Goal: Task Accomplishment & Management: Complete application form

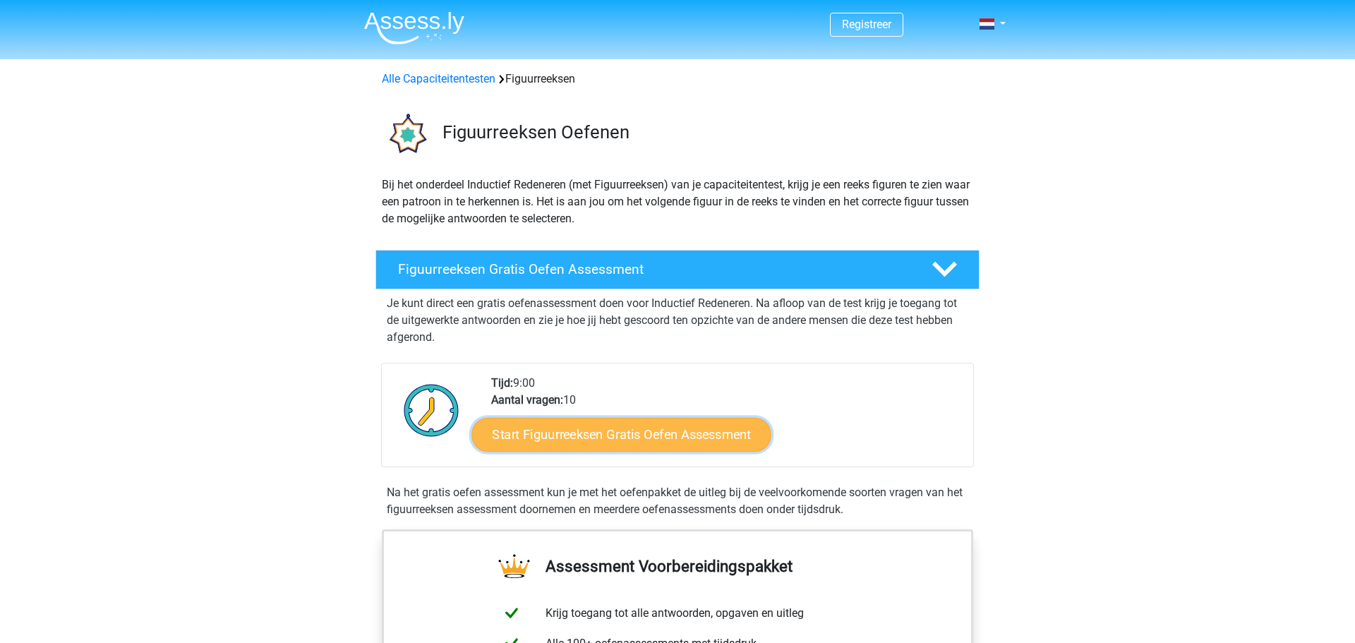
click at [545, 439] on link "Start Figuurreeksen Gratis Oefen Assessment" at bounding box center [621, 434] width 299 height 34
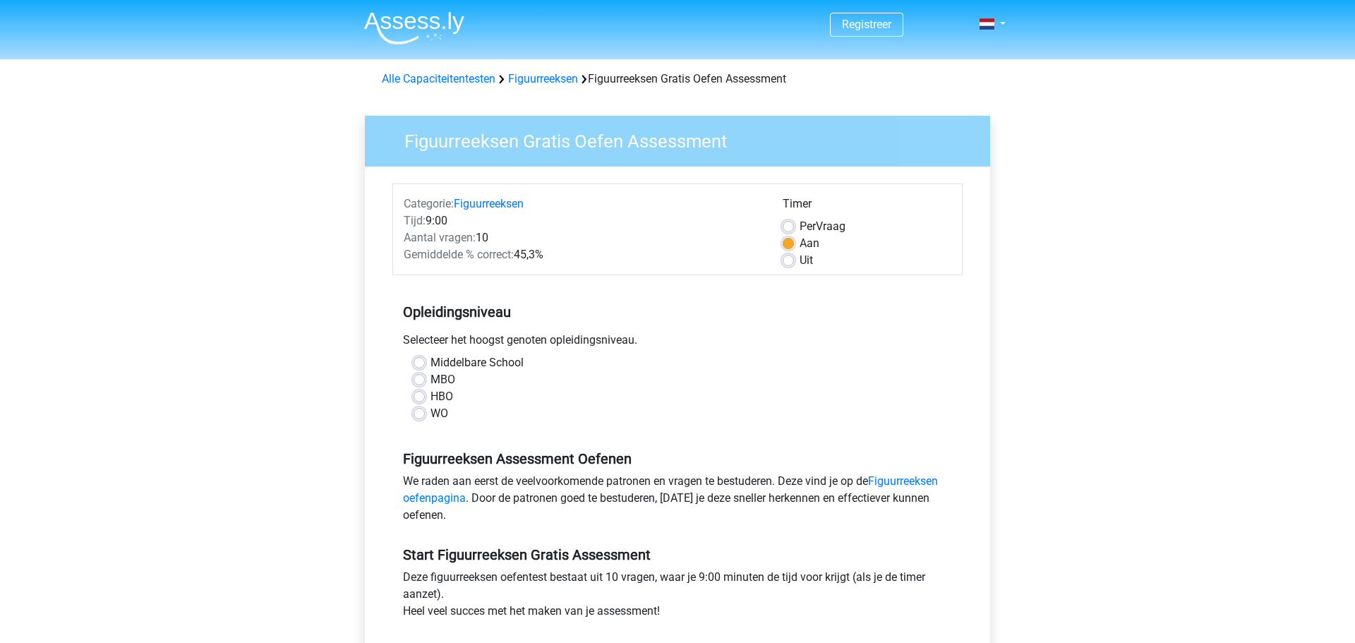
click at [431, 417] on label "WO" at bounding box center [440, 413] width 18 height 17
click at [423, 417] on input "WO" at bounding box center [419, 412] width 11 height 14
radio input "true"
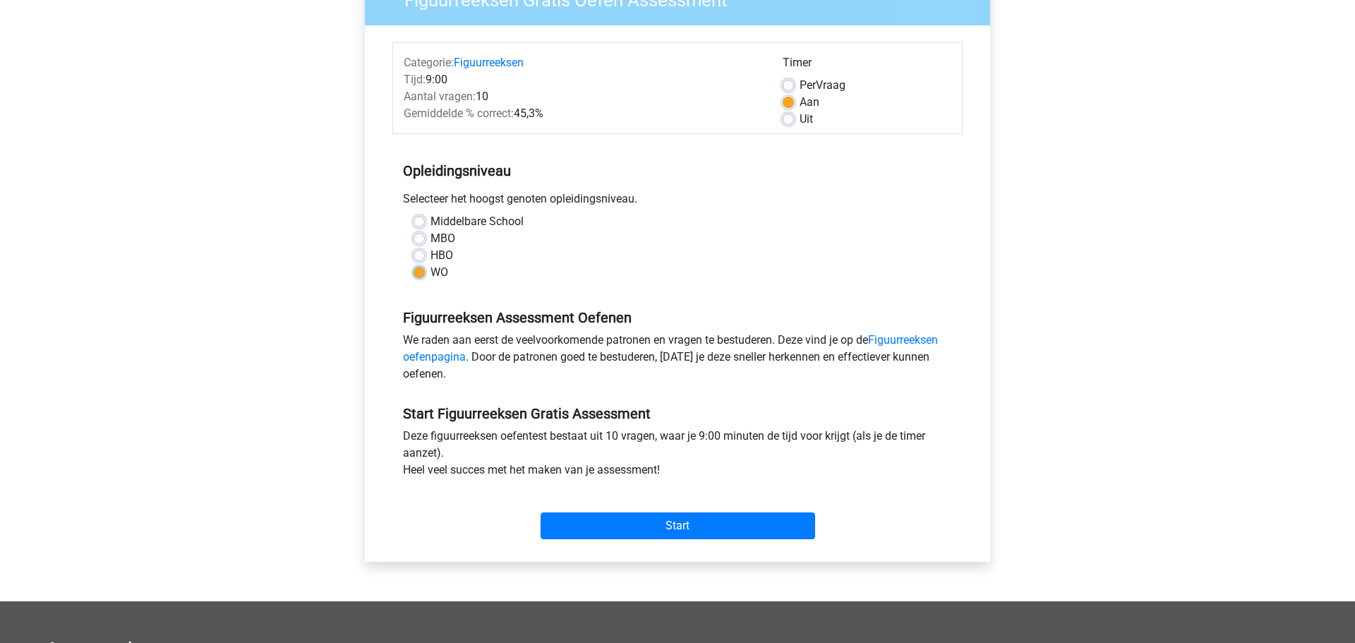
scroll to position [143, 0]
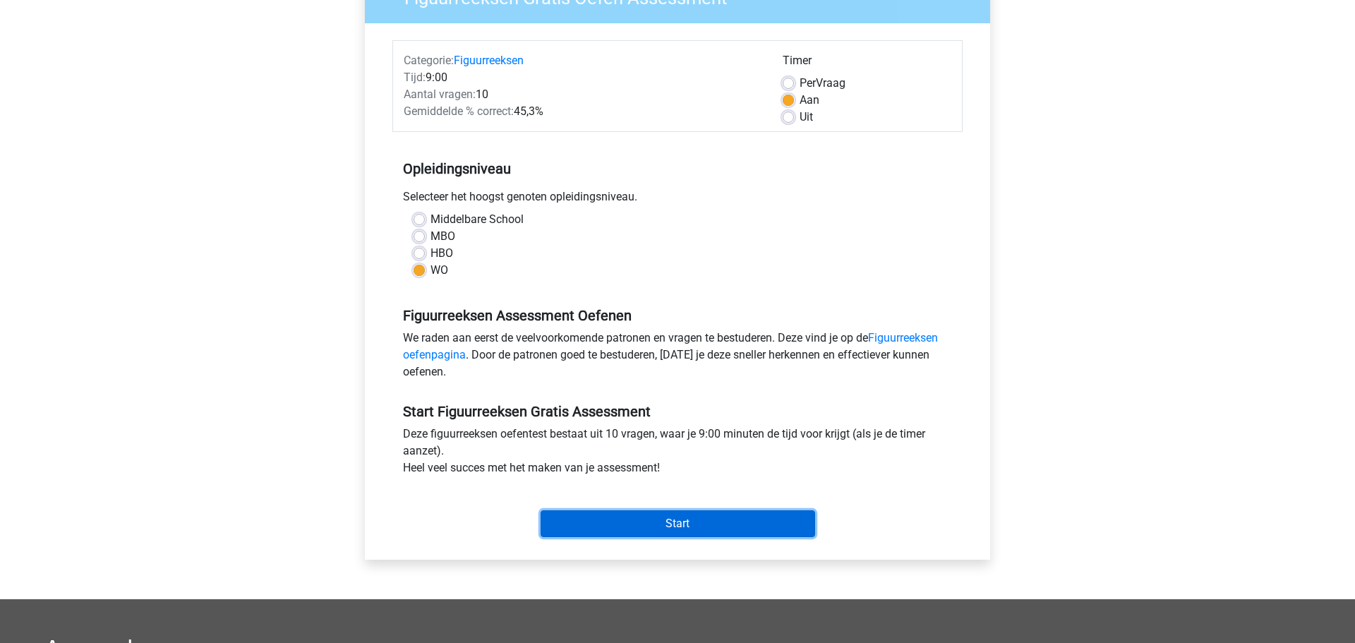
click at [664, 522] on input "Start" at bounding box center [678, 523] width 275 height 27
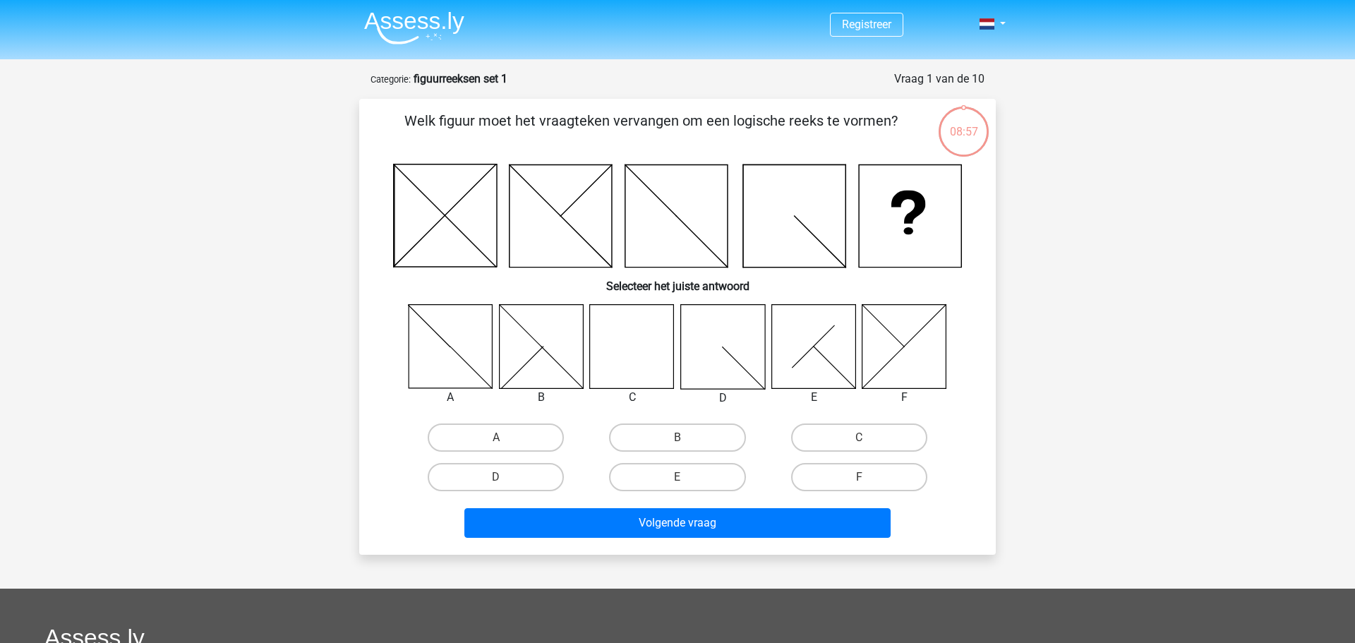
click at [628, 359] on icon at bounding box center [632, 346] width 84 height 84
drag, startPoint x: 834, startPoint y: 441, endPoint x: 806, endPoint y: 462, distance: 34.7
click at [833, 440] on label "C" at bounding box center [859, 438] width 136 height 28
click at [859, 440] on input "C" at bounding box center [863, 442] width 9 height 9
radio input "true"
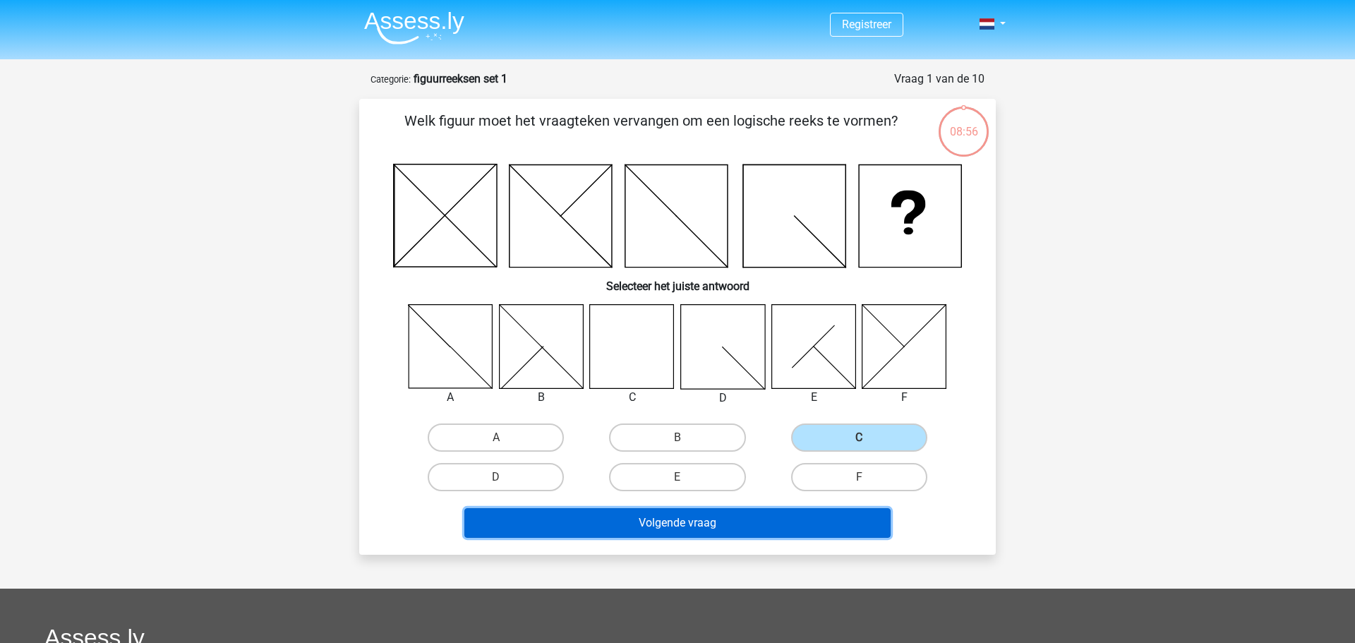
click at [744, 522] on button "Volgende vraag" at bounding box center [678, 523] width 427 height 30
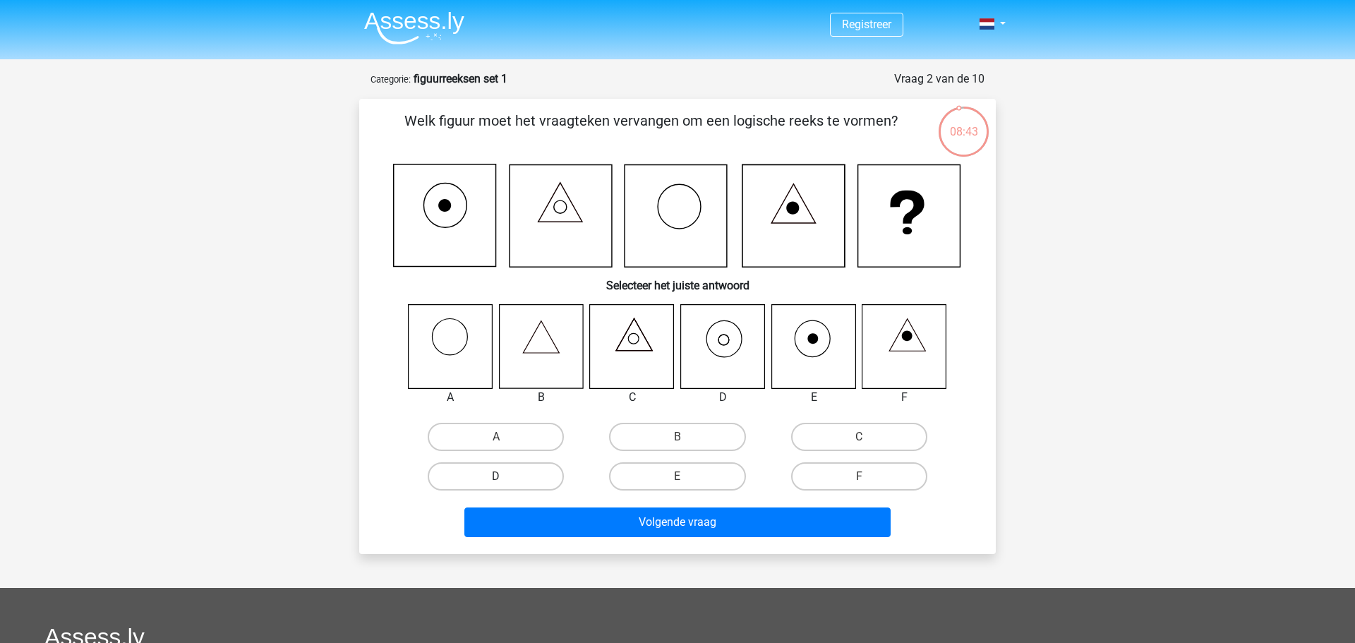
click at [531, 474] on label "D" at bounding box center [496, 476] width 136 height 28
click at [505, 477] on input "D" at bounding box center [500, 481] width 9 height 9
radio input "true"
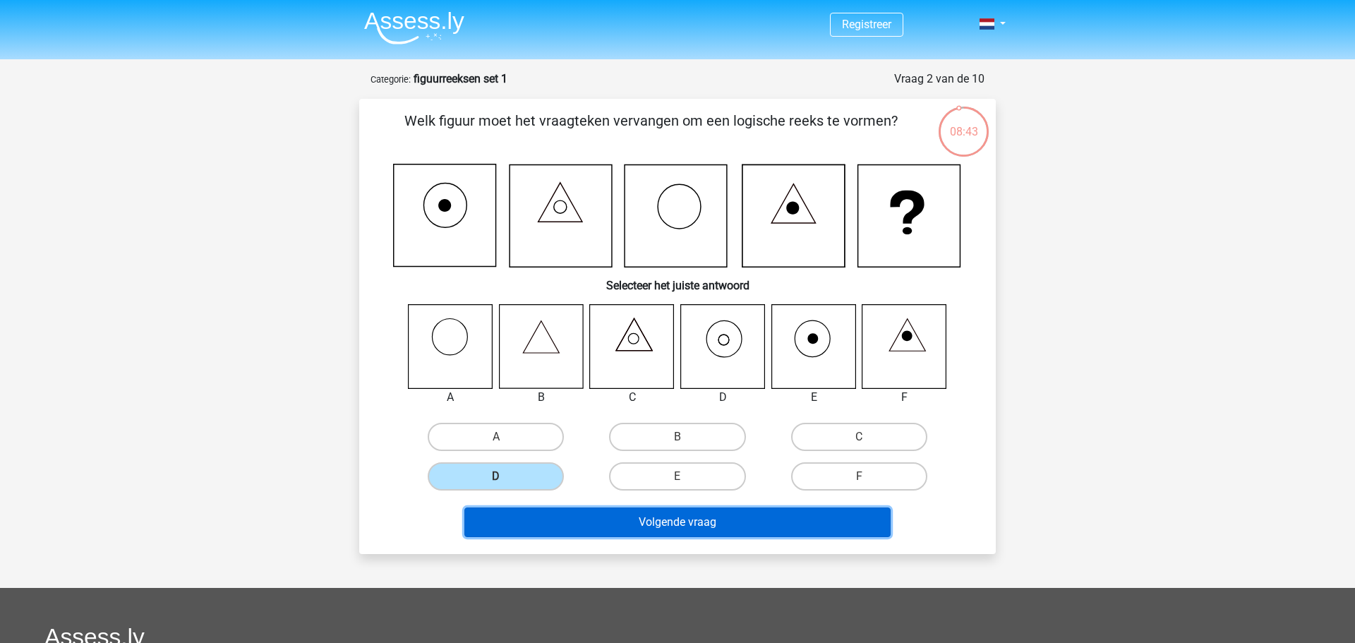
click at [641, 527] on button "Volgende vraag" at bounding box center [678, 523] width 427 height 30
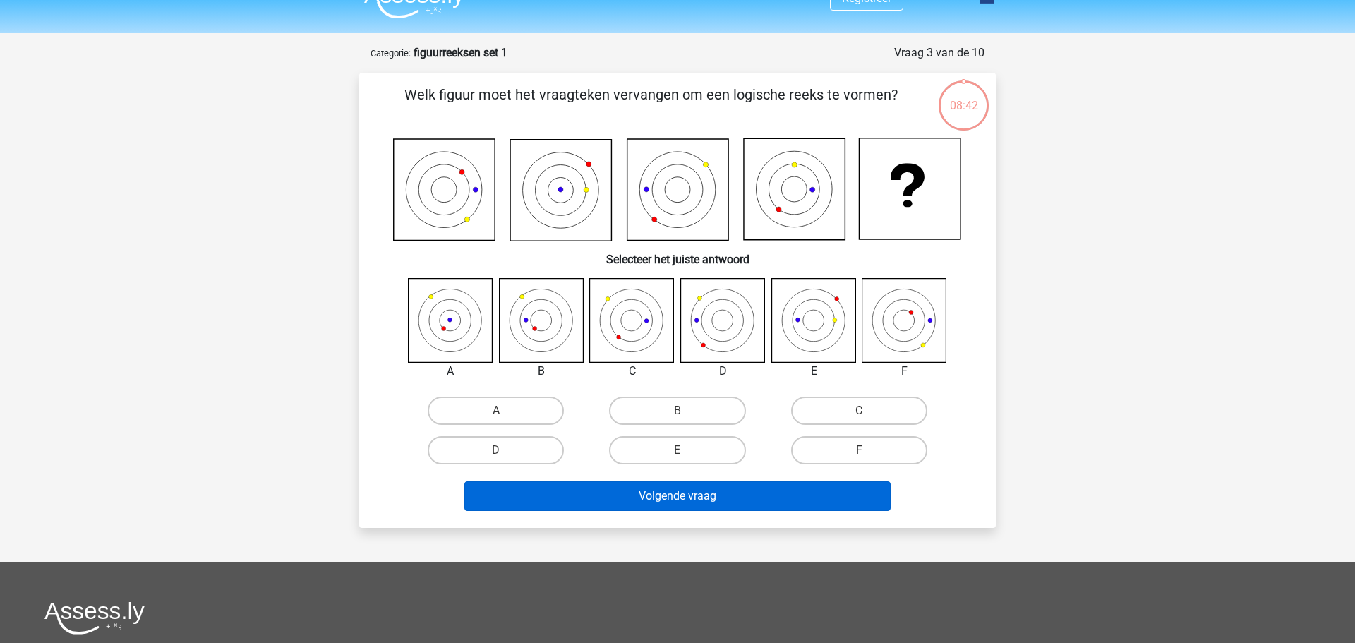
scroll to position [17, 0]
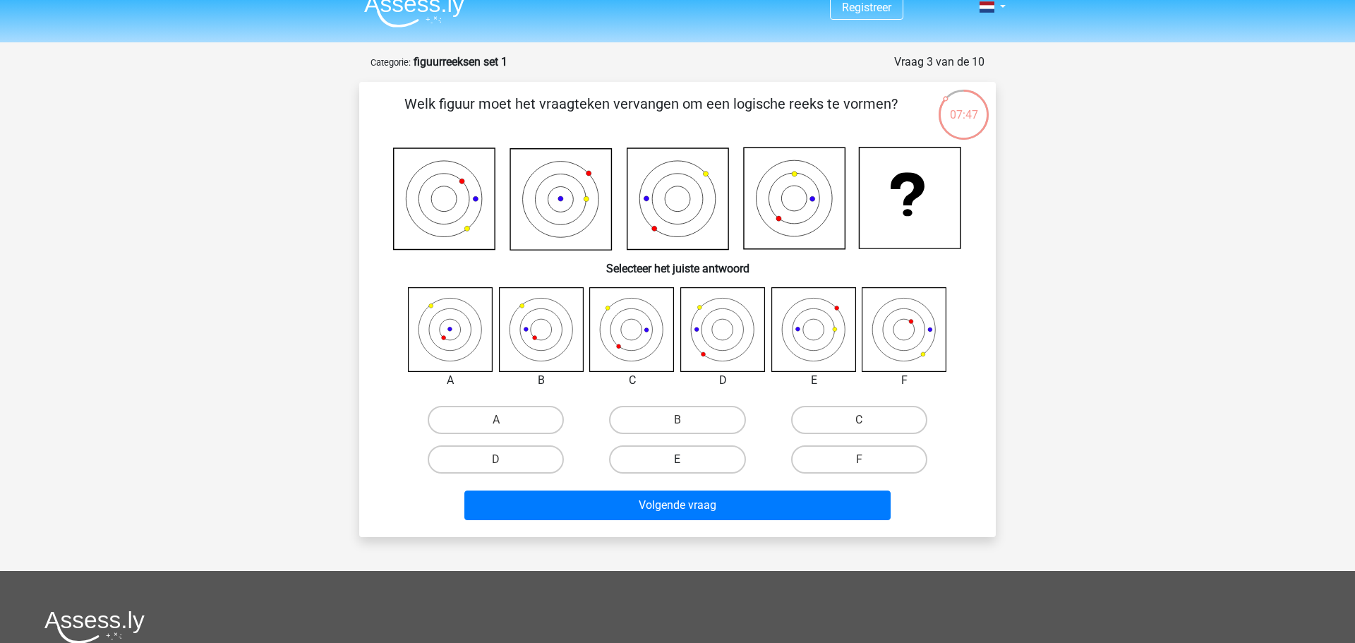
click at [679, 448] on label "E" at bounding box center [677, 459] width 136 height 28
click at [679, 460] on input "E" at bounding box center [682, 464] width 9 height 9
radio input "true"
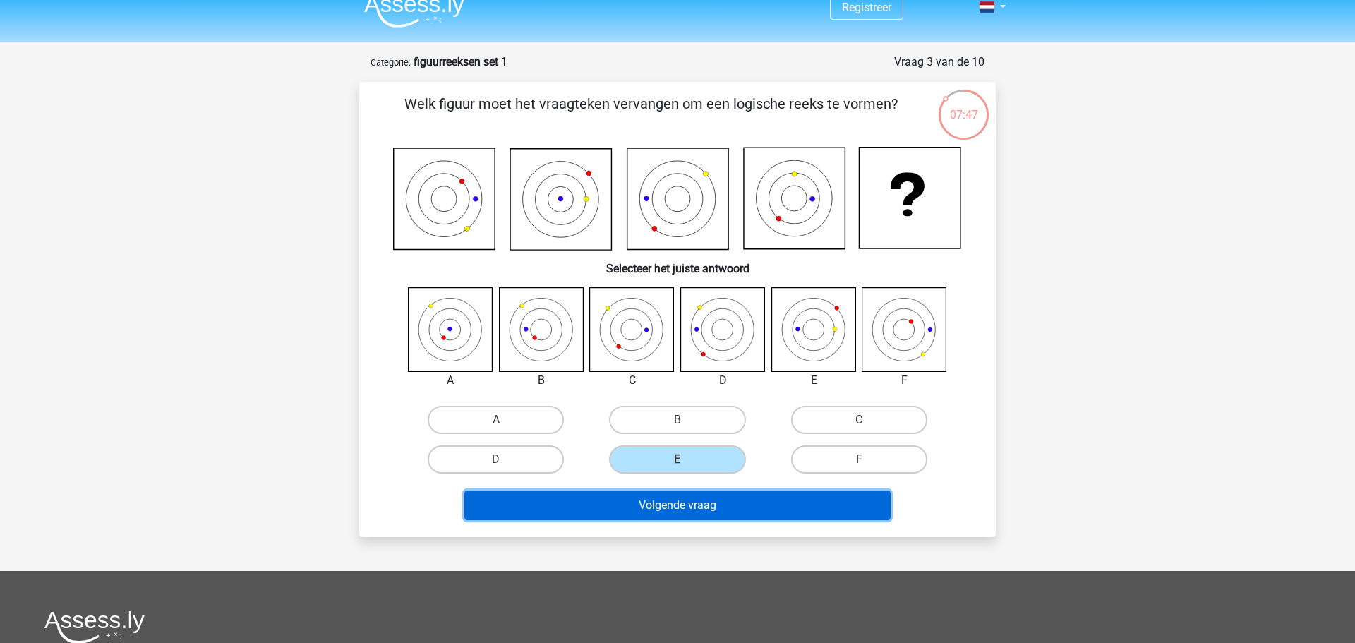
click at [678, 508] on button "Volgende vraag" at bounding box center [678, 506] width 427 height 30
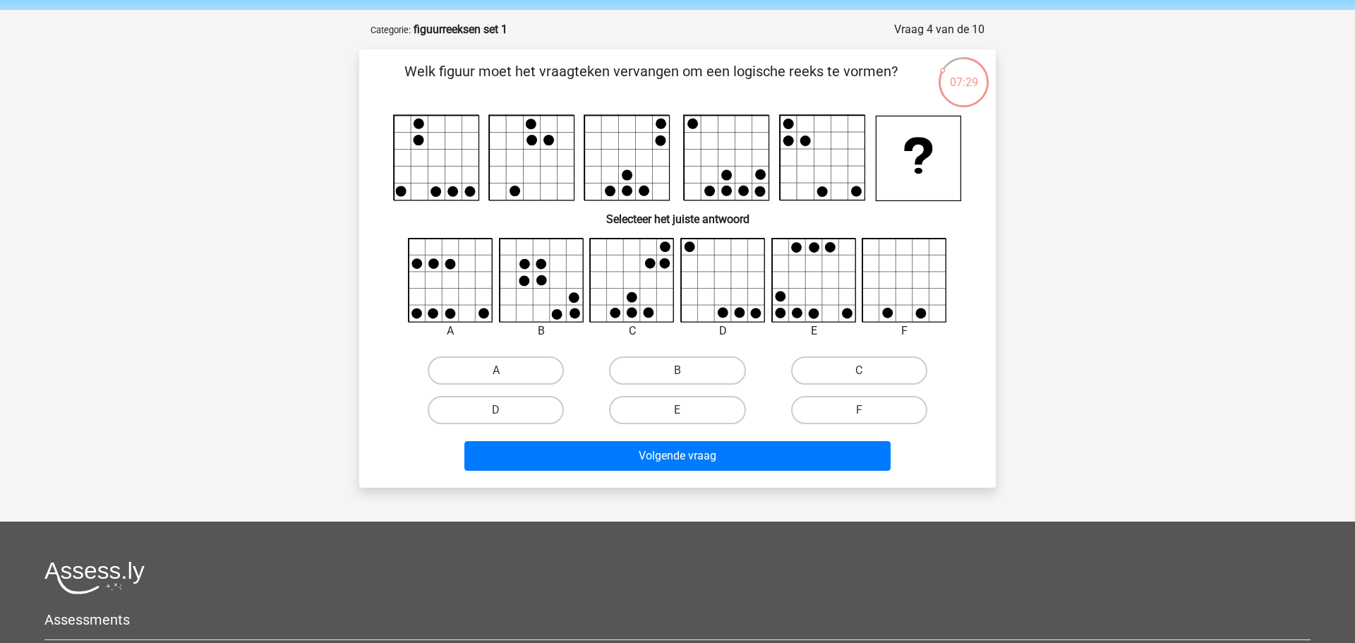
scroll to position [49, 0]
click at [858, 407] on label "F" at bounding box center [859, 411] width 136 height 28
click at [859, 411] on input "F" at bounding box center [863, 415] width 9 height 9
radio input "true"
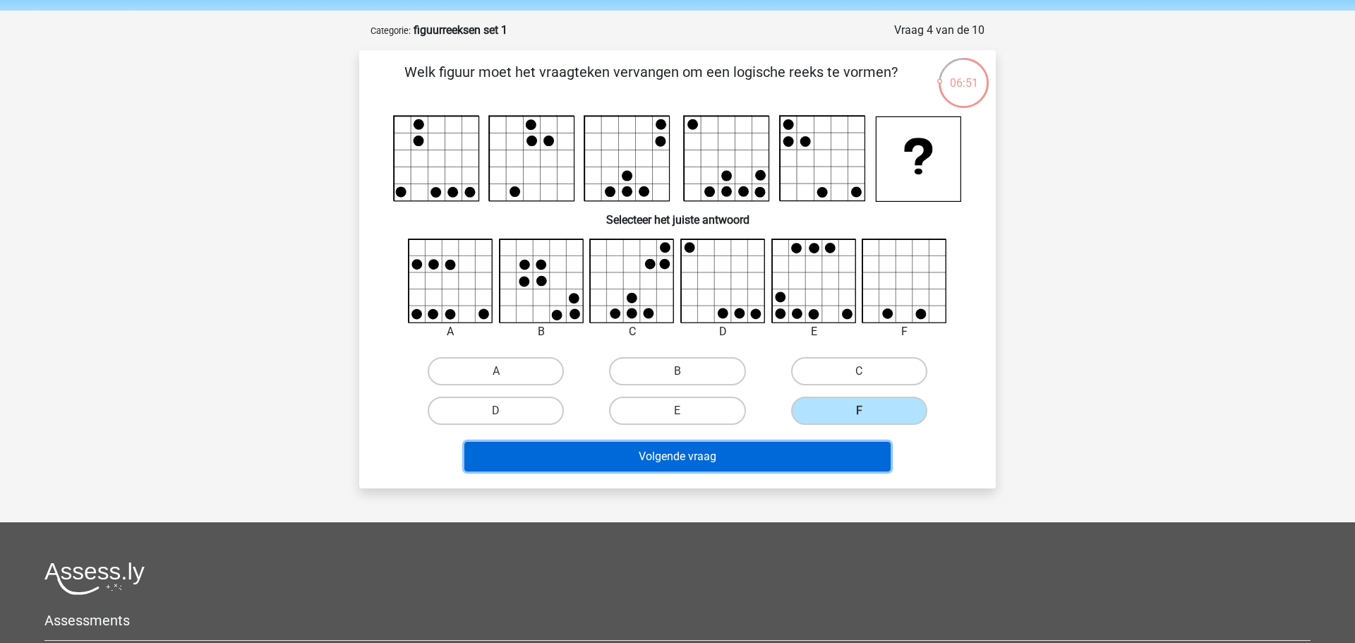
click at [796, 460] on button "Volgende vraag" at bounding box center [678, 457] width 427 height 30
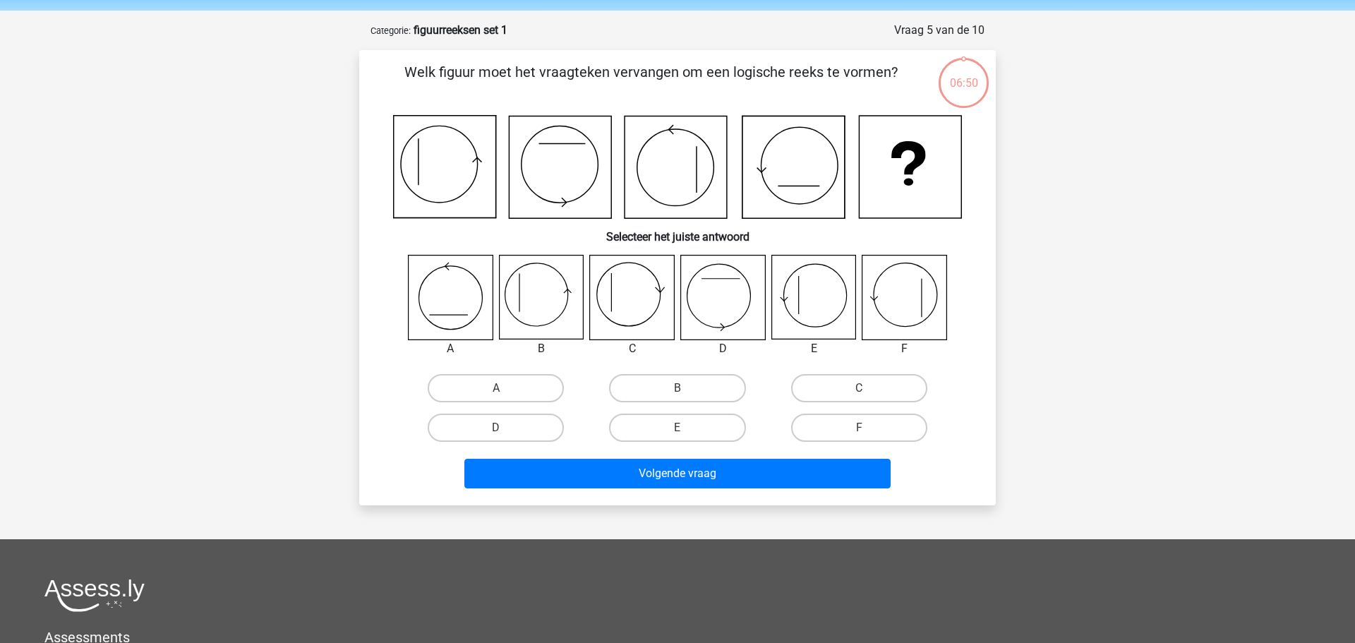
scroll to position [71, 0]
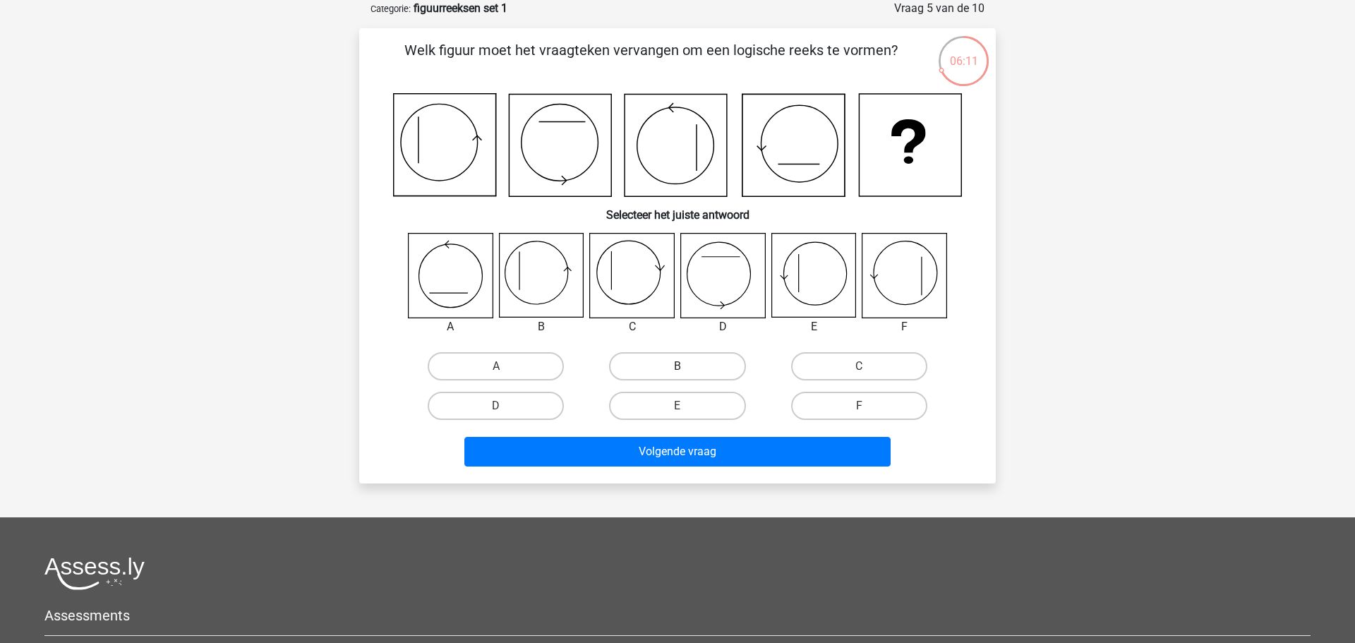
click at [671, 370] on label "B" at bounding box center [677, 366] width 136 height 28
click at [678, 370] on input "B" at bounding box center [682, 370] width 9 height 9
radio input "true"
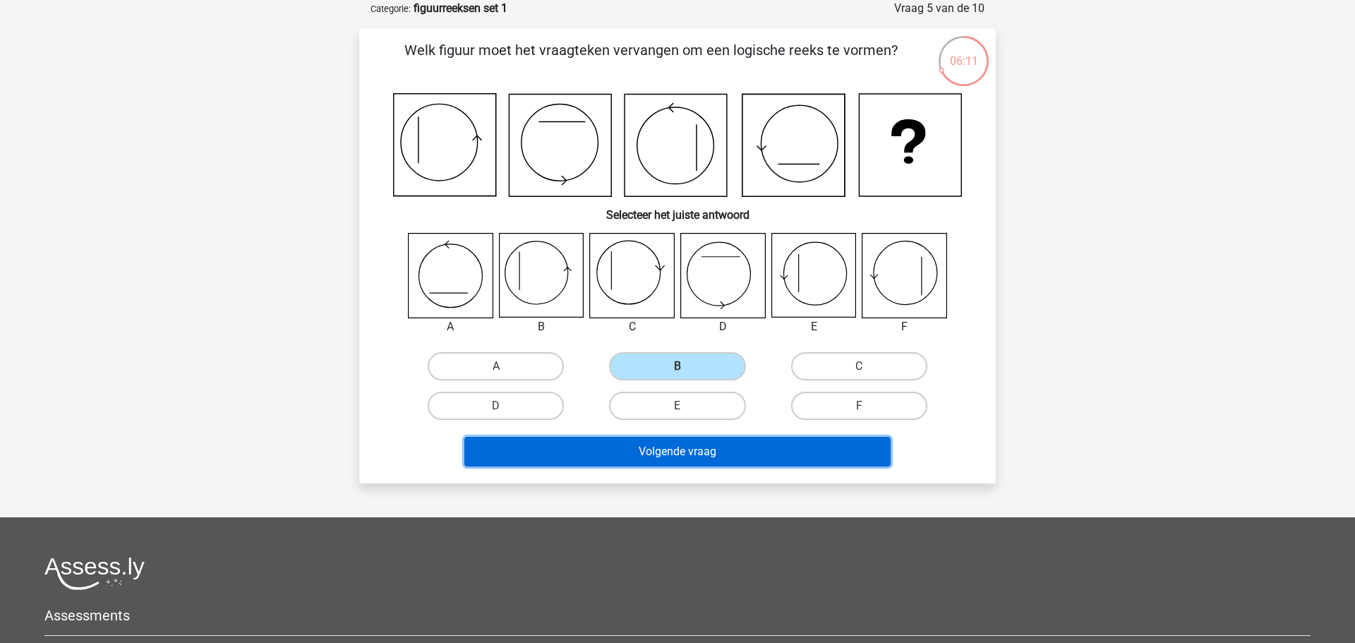
click at [702, 460] on button "Volgende vraag" at bounding box center [678, 452] width 427 height 30
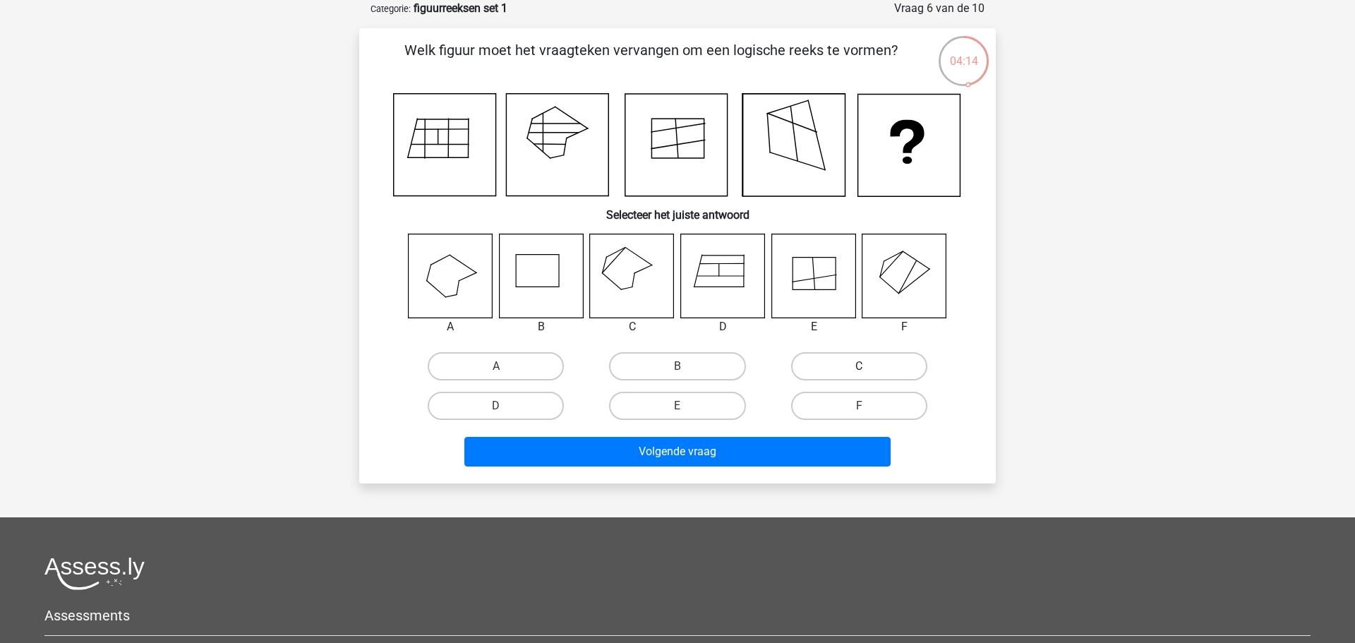
click at [857, 359] on label "C" at bounding box center [859, 366] width 136 height 28
click at [859, 366] on input "C" at bounding box center [863, 370] width 9 height 9
radio input "true"
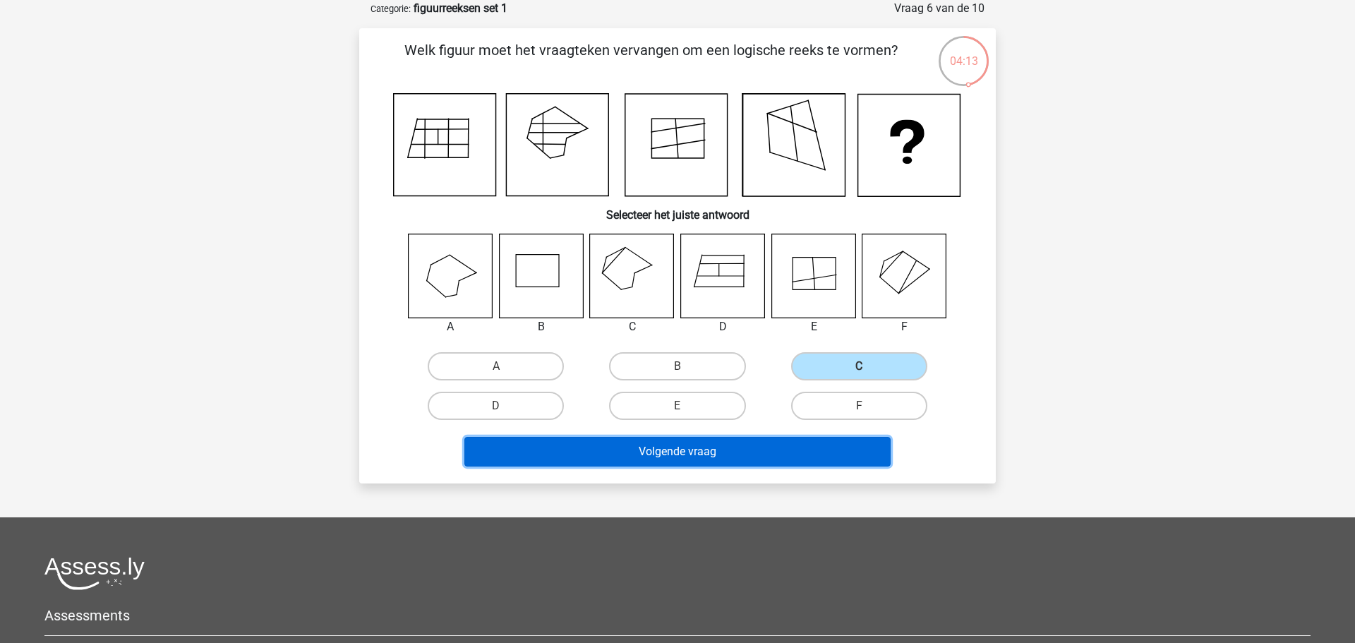
click at [717, 461] on button "Volgende vraag" at bounding box center [678, 452] width 427 height 30
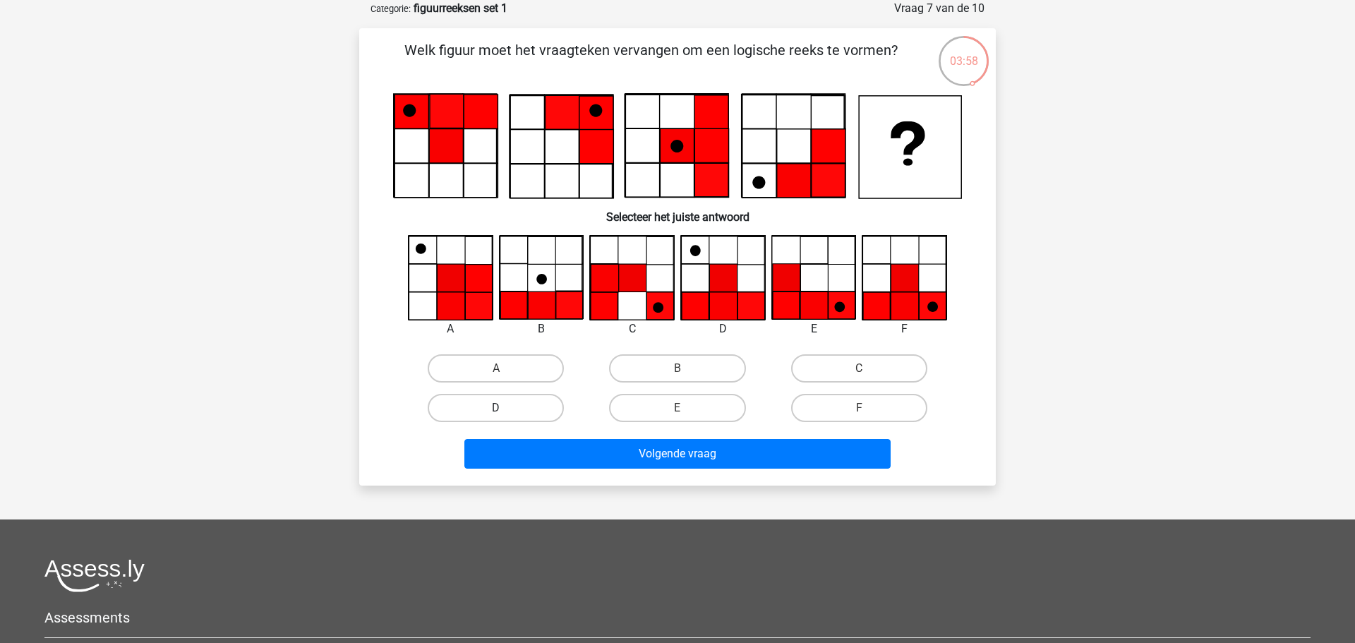
click at [546, 407] on label "D" at bounding box center [496, 408] width 136 height 28
click at [505, 408] on input "D" at bounding box center [500, 412] width 9 height 9
radio input "true"
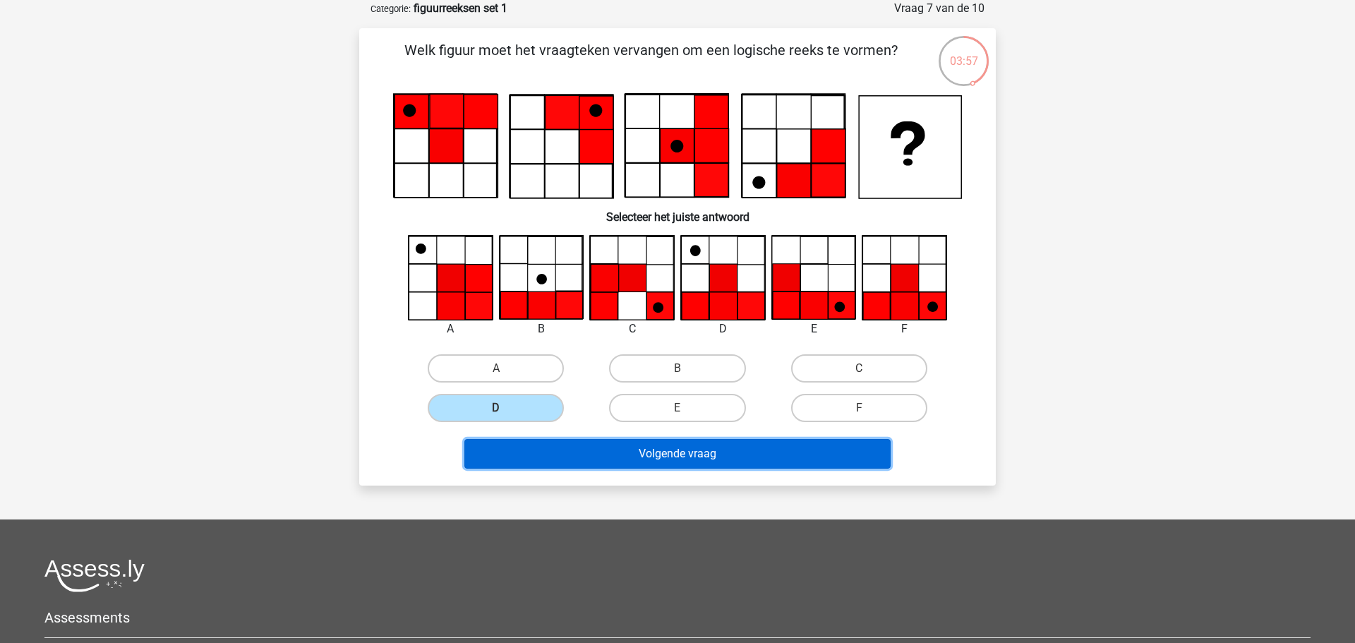
click at [521, 448] on button "Volgende vraag" at bounding box center [678, 454] width 427 height 30
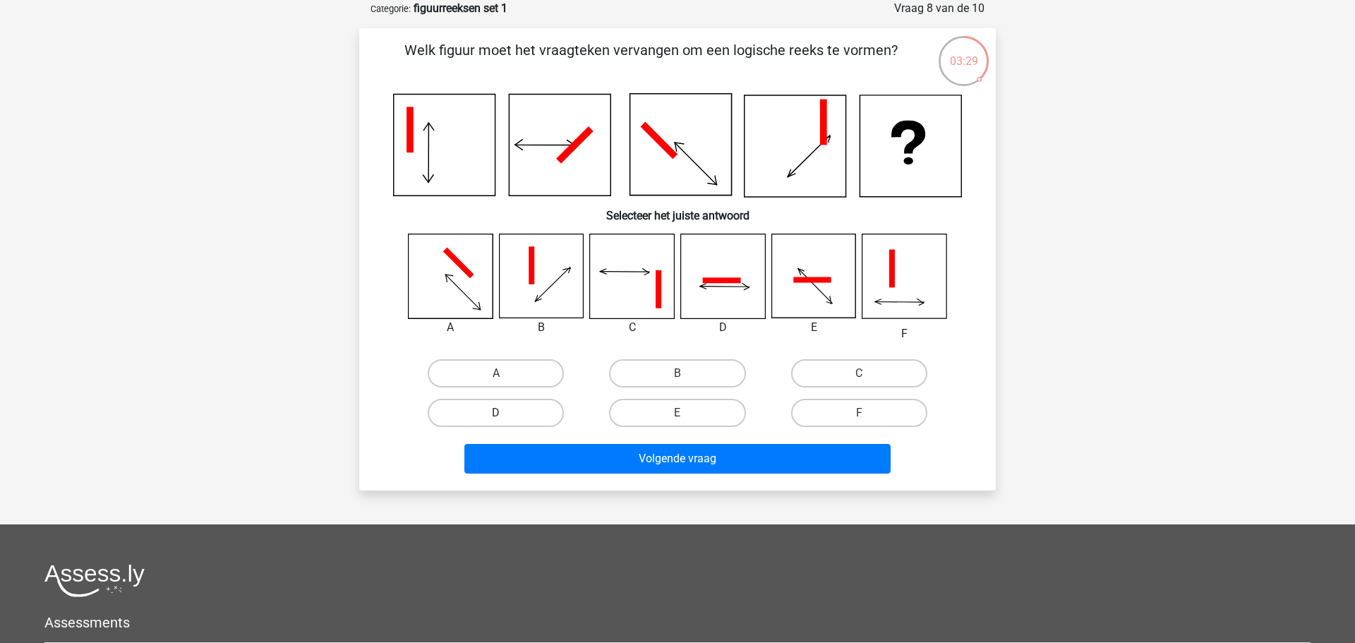
click at [507, 412] on label "D" at bounding box center [496, 413] width 136 height 28
click at [505, 413] on input "D" at bounding box center [500, 417] width 9 height 9
radio input "true"
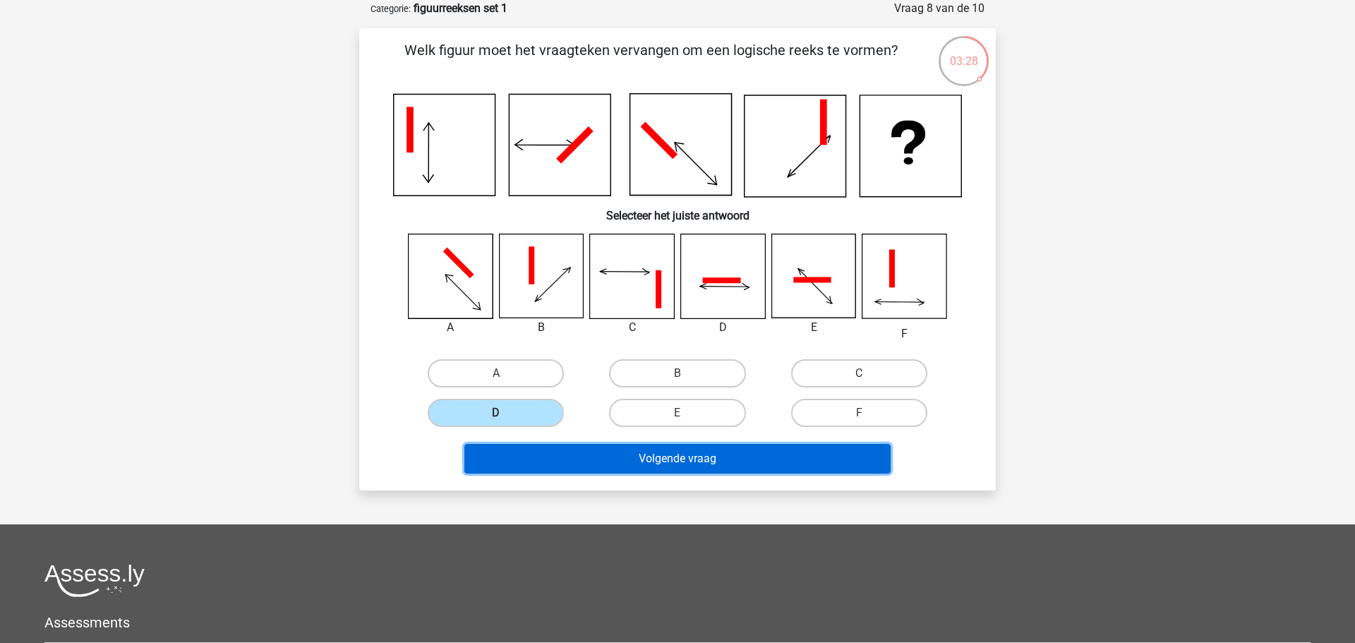
click at [599, 463] on button "Volgende vraag" at bounding box center [678, 459] width 427 height 30
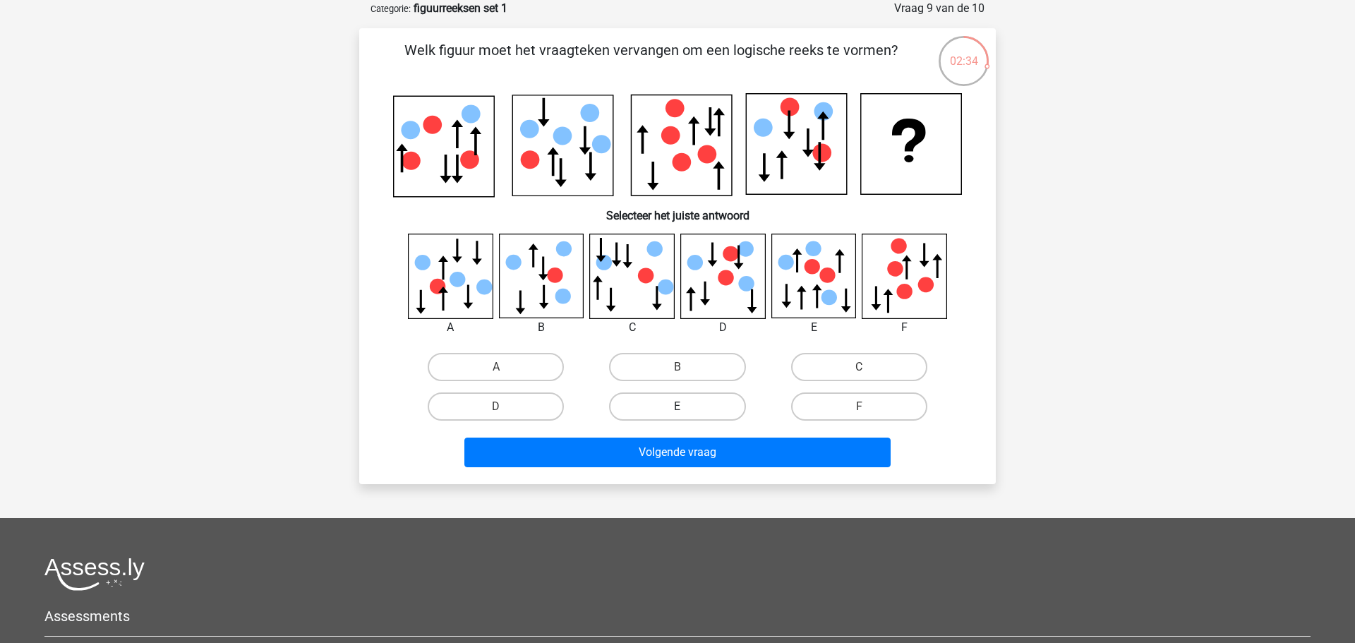
click at [688, 412] on label "E" at bounding box center [677, 406] width 136 height 28
click at [687, 412] on input "E" at bounding box center [682, 411] width 9 height 9
radio input "true"
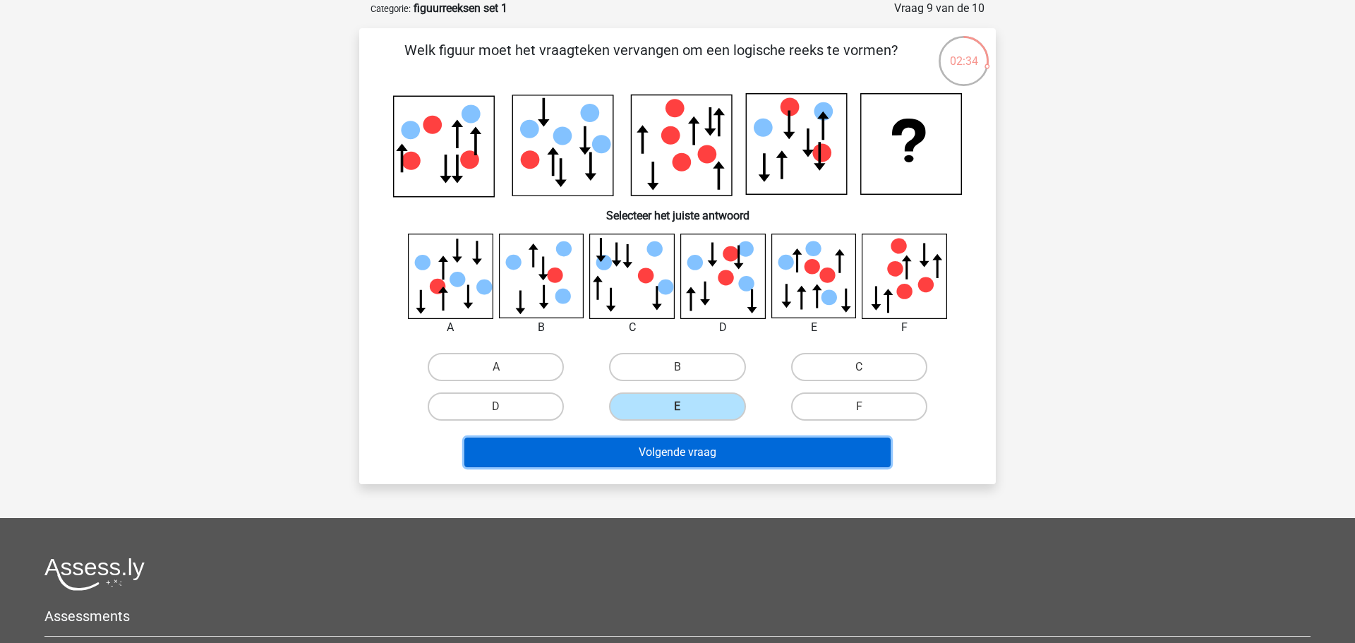
click at [696, 450] on button "Volgende vraag" at bounding box center [678, 453] width 427 height 30
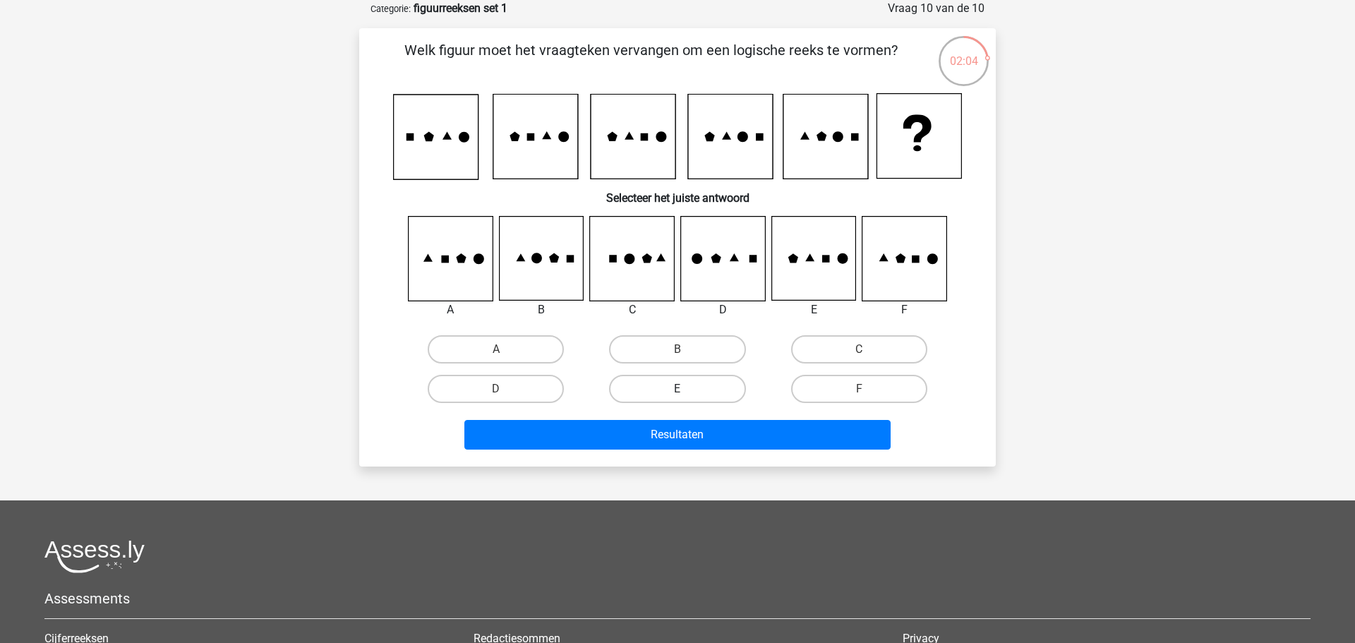
drag, startPoint x: 650, startPoint y: 380, endPoint x: 693, endPoint y: 400, distance: 46.7
click at [652, 381] on label "E" at bounding box center [677, 389] width 136 height 28
click at [678, 389] on input "E" at bounding box center [682, 393] width 9 height 9
radio input "true"
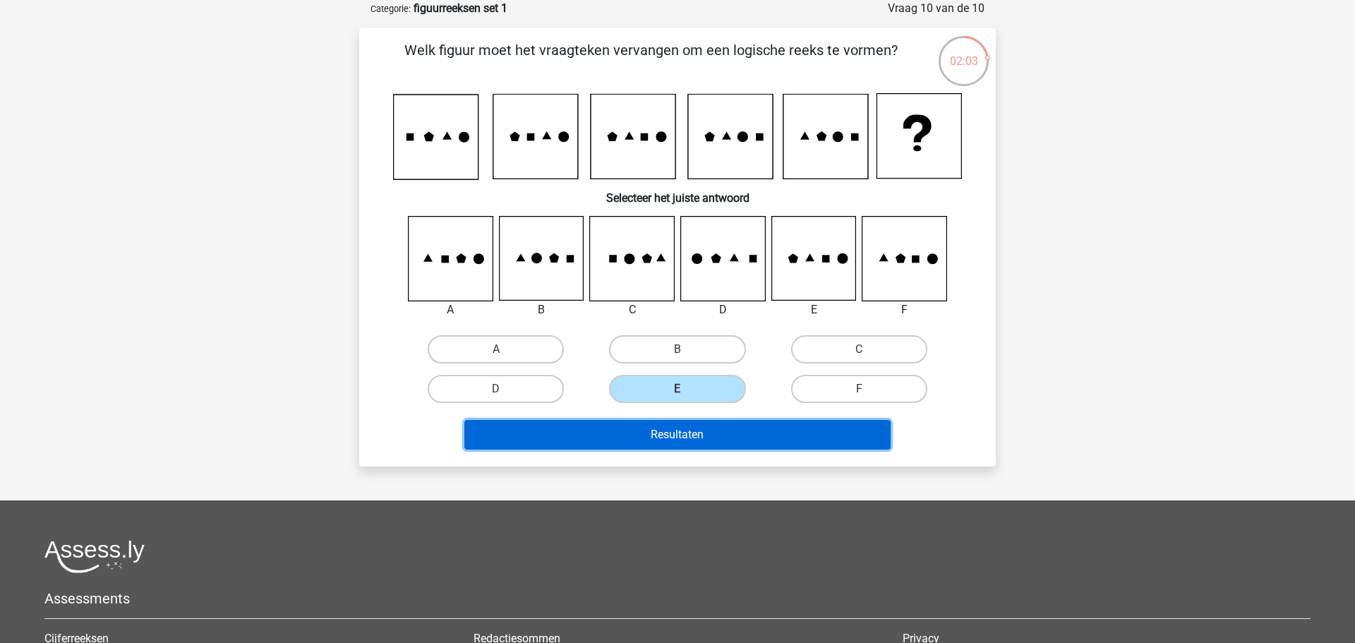
click at [780, 430] on button "Resultaten" at bounding box center [678, 435] width 427 height 30
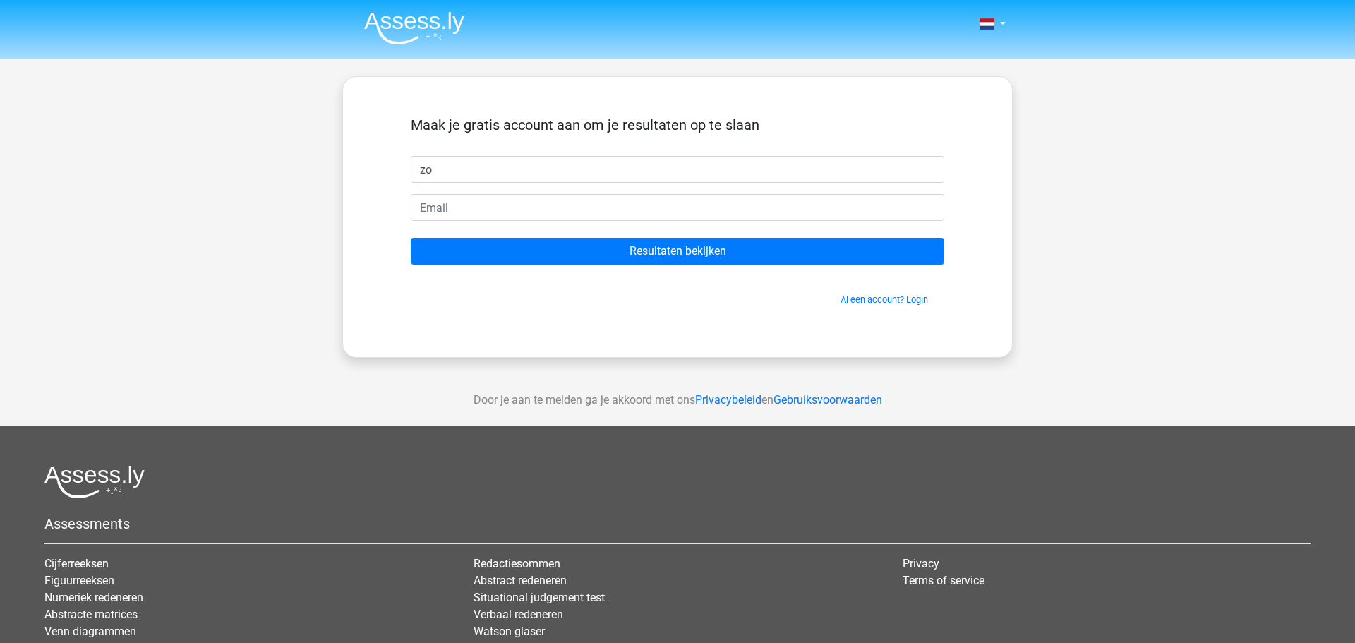
type input "zo"
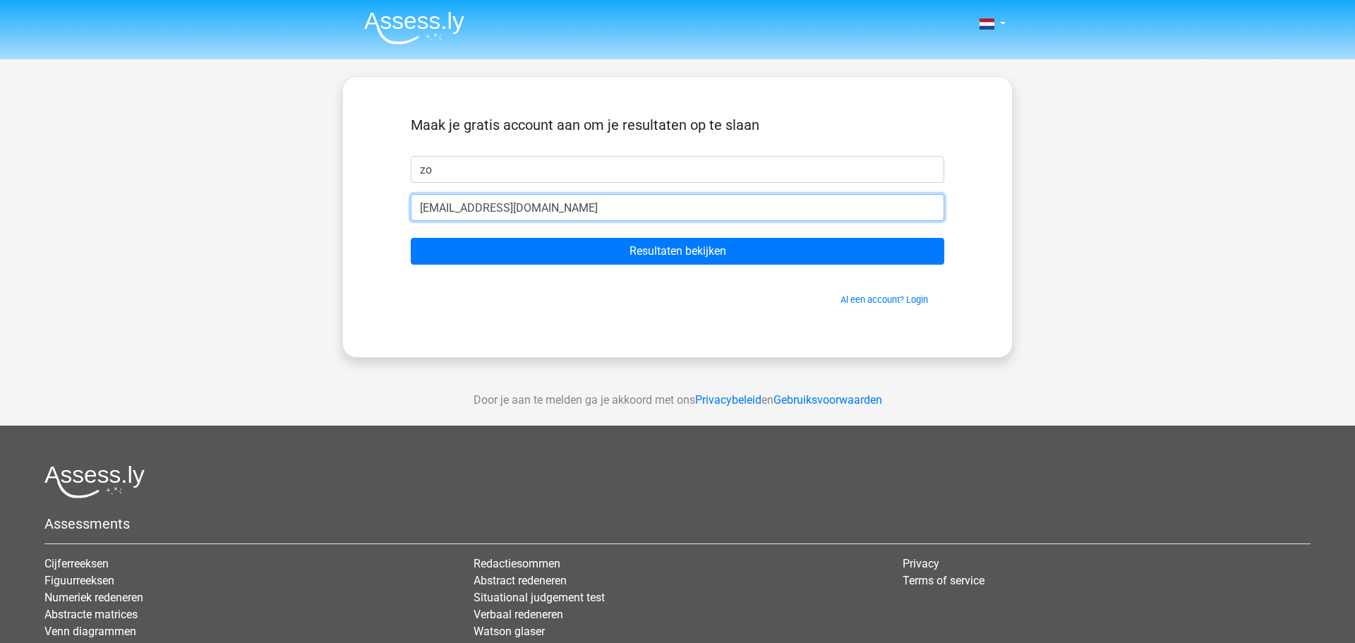
type input "xzoetje@gmail.com"
click at [411, 238] on input "Resultaten bekijken" at bounding box center [678, 251] width 534 height 27
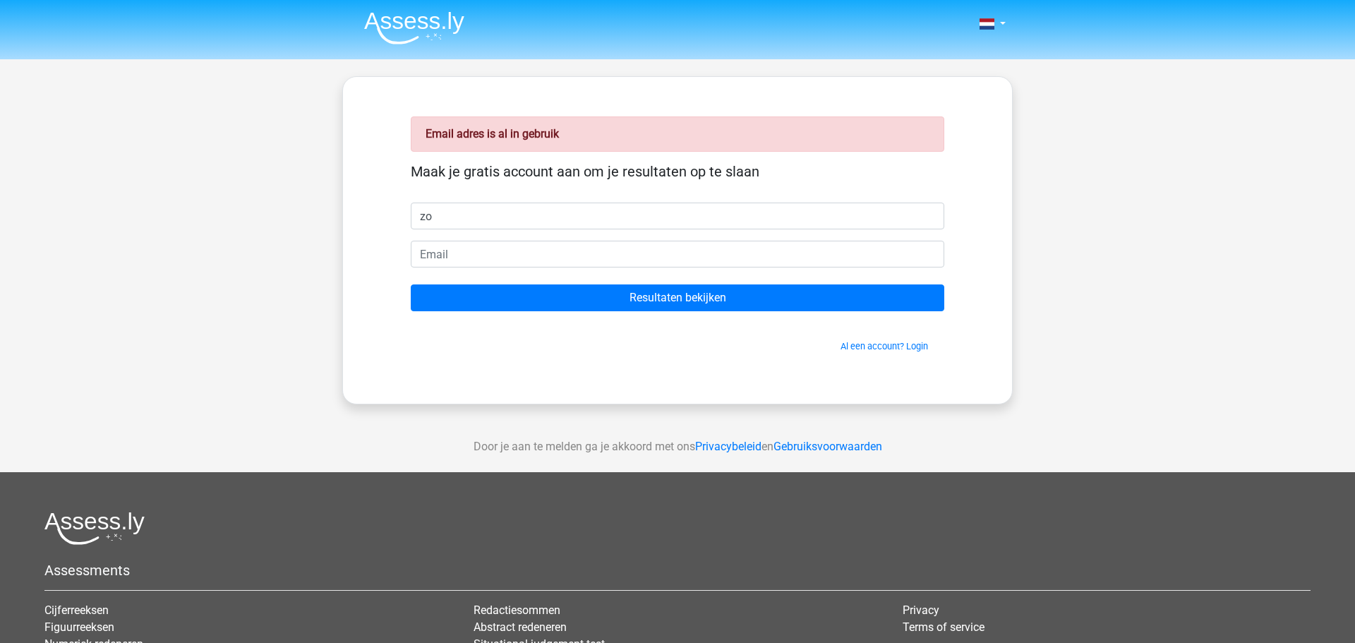
type input "zo"
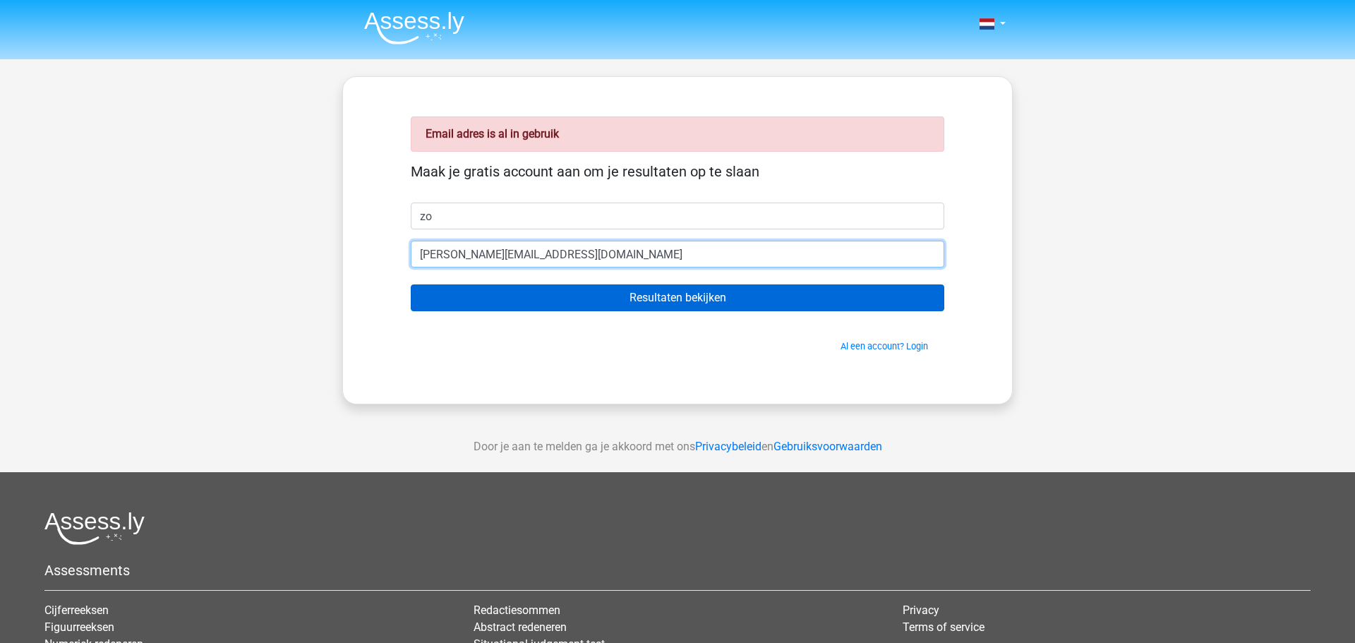
type input "[PERSON_NAME][EMAIL_ADDRESS][DOMAIN_NAME]"
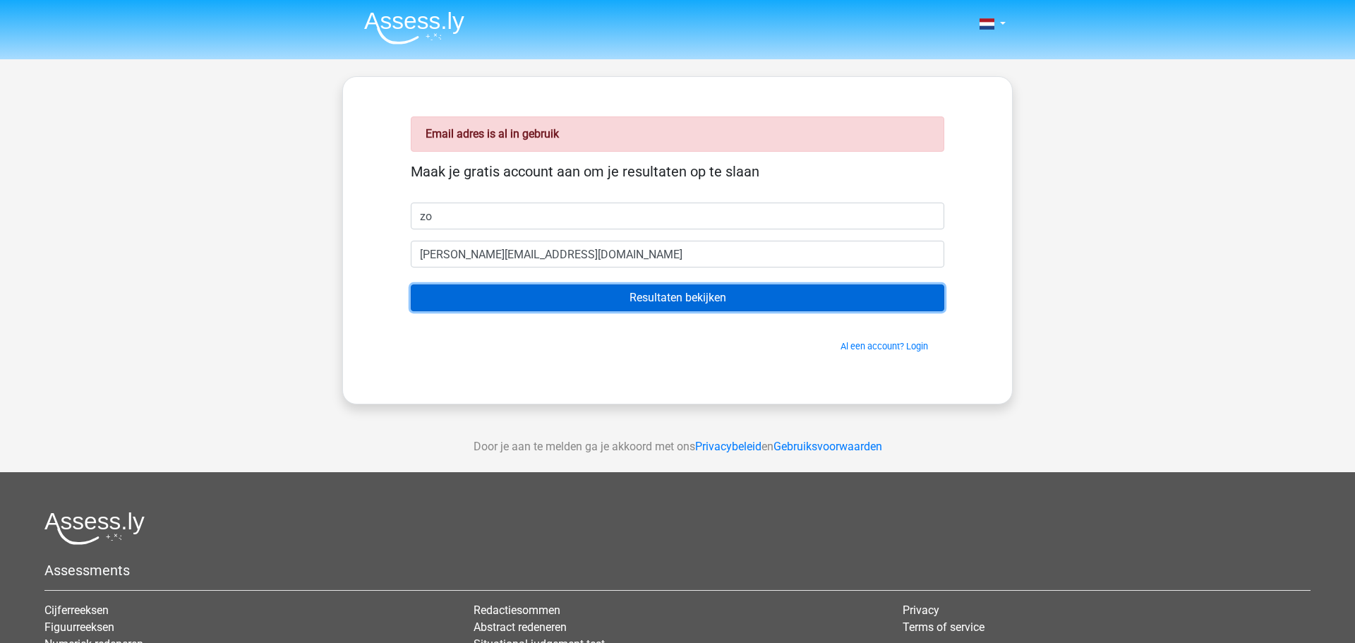
click at [637, 294] on input "Resultaten bekijken" at bounding box center [678, 297] width 534 height 27
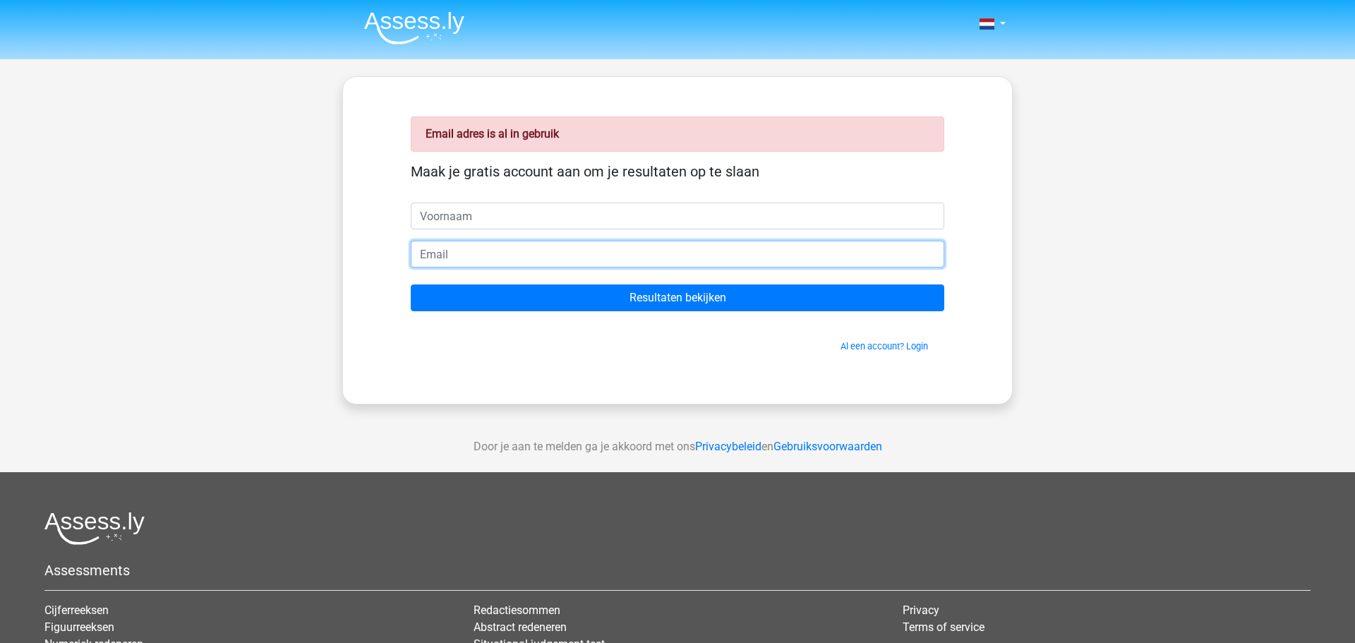
click at [477, 256] on input "email" at bounding box center [678, 254] width 534 height 27
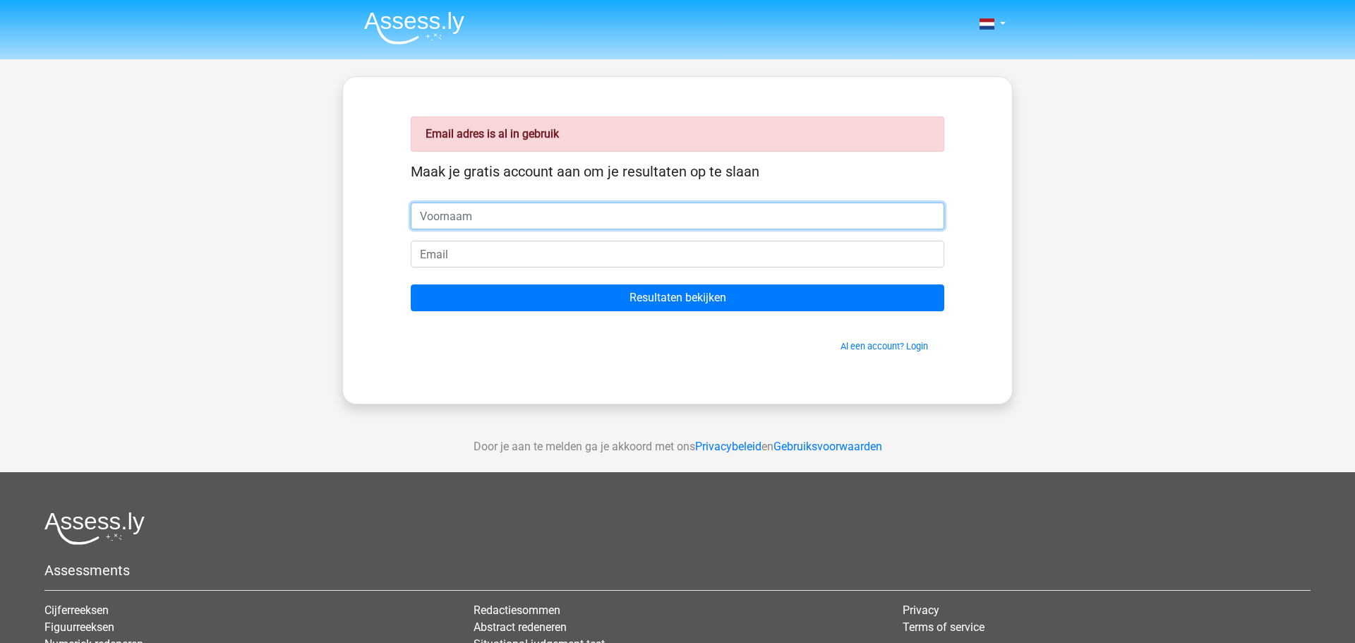
click at [484, 222] on input "text" at bounding box center [678, 216] width 534 height 27
type input "zo"
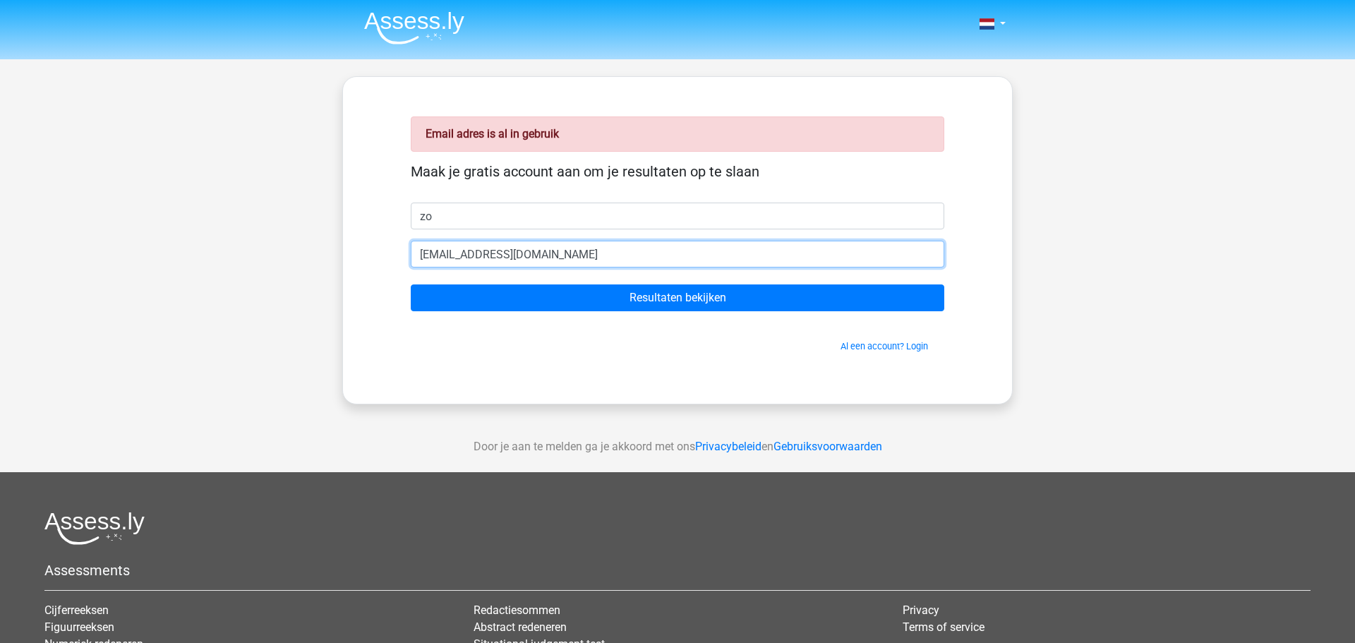
type input "jansenzoe@outlook.com"
click at [411, 284] on input "Resultaten bekijken" at bounding box center [678, 297] width 534 height 27
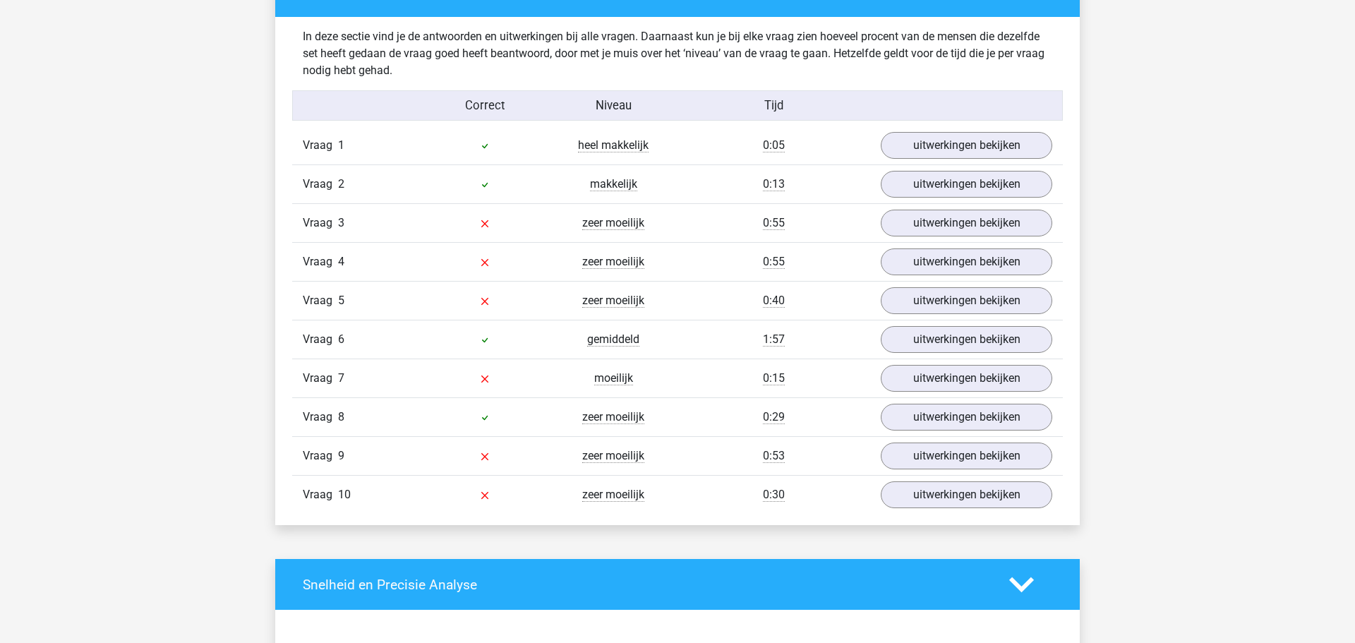
scroll to position [1062, 0]
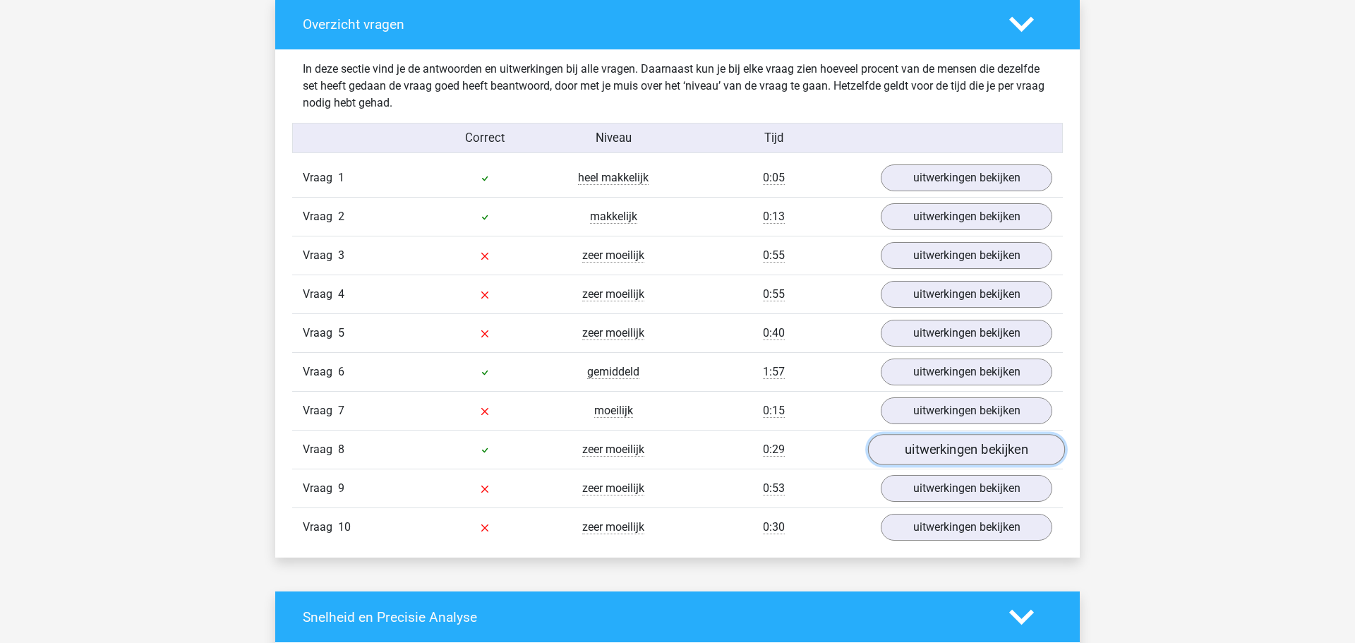
click at [949, 452] on link "uitwerkingen bekijken" at bounding box center [966, 450] width 197 height 31
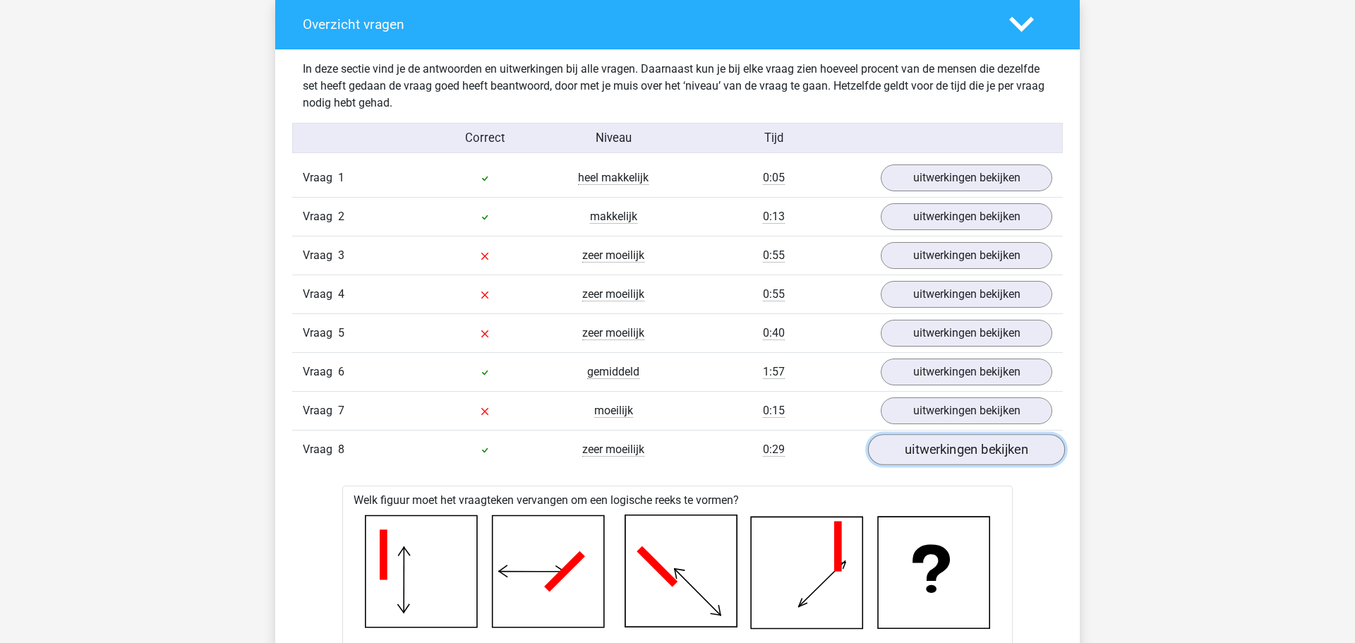
click at [936, 452] on link "uitwerkingen bekijken" at bounding box center [966, 450] width 197 height 31
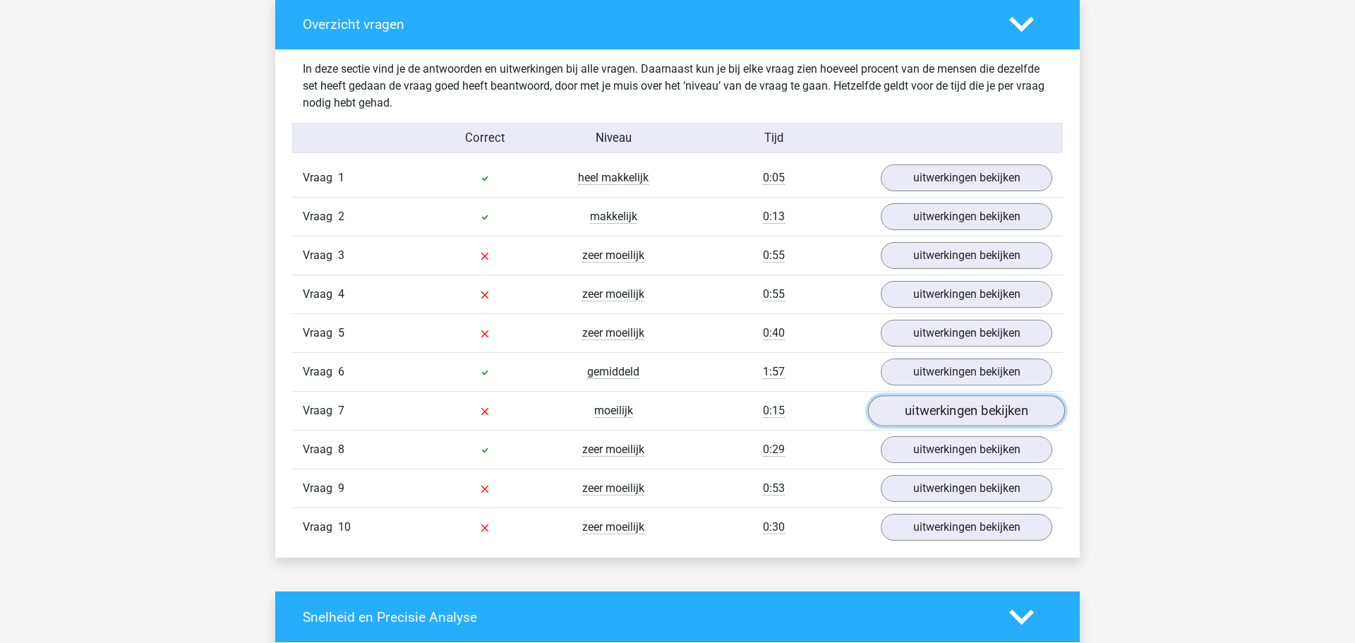
click at [922, 399] on link "uitwerkingen bekijken" at bounding box center [966, 411] width 197 height 31
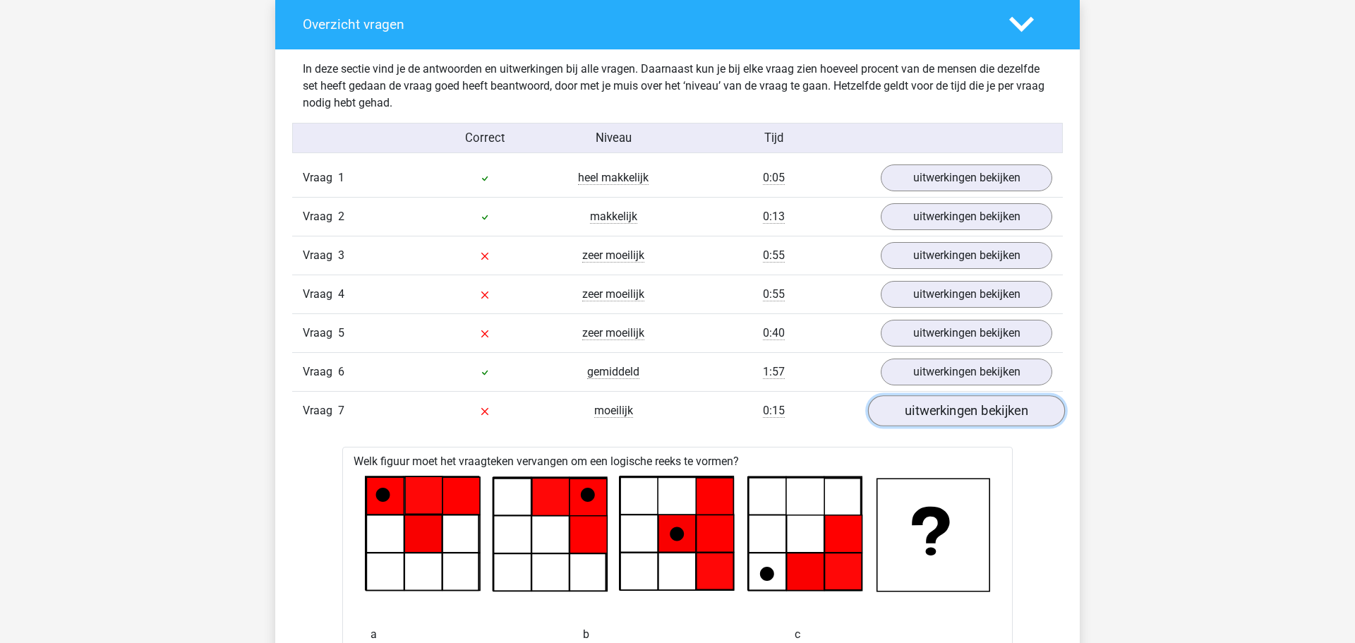
click at [922, 399] on link "uitwerkingen bekijken" at bounding box center [966, 411] width 197 height 31
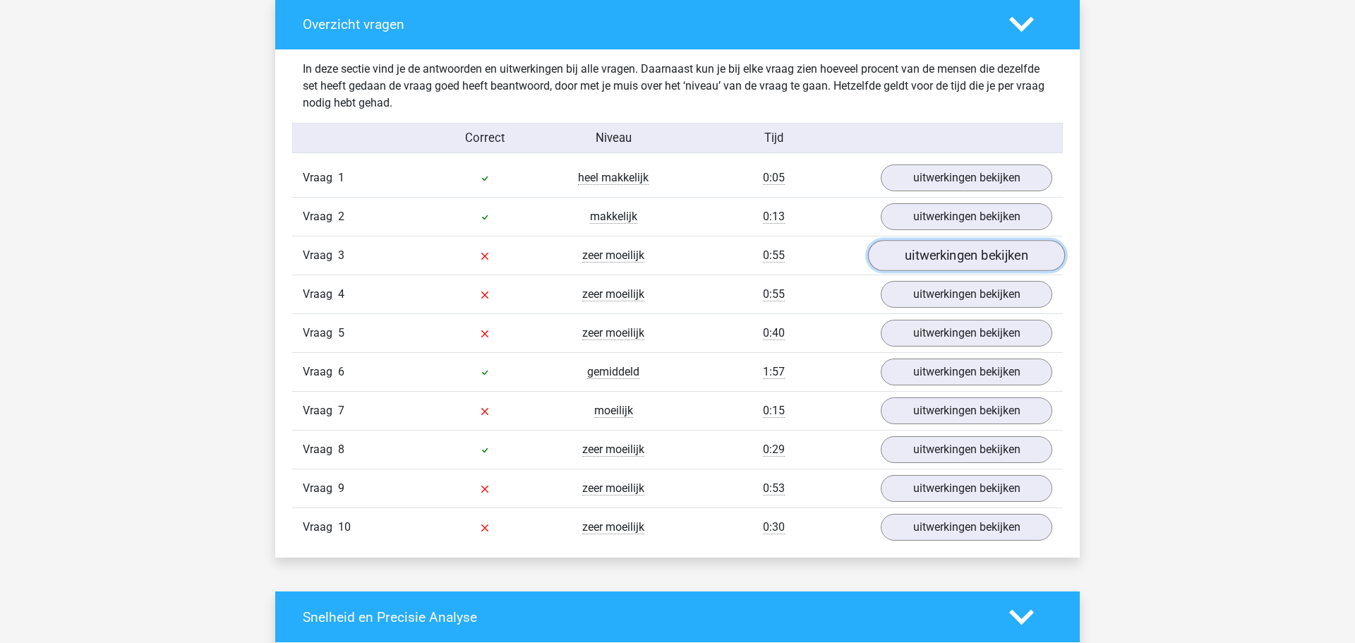
click at [938, 246] on link "uitwerkingen bekijken" at bounding box center [966, 256] width 197 height 31
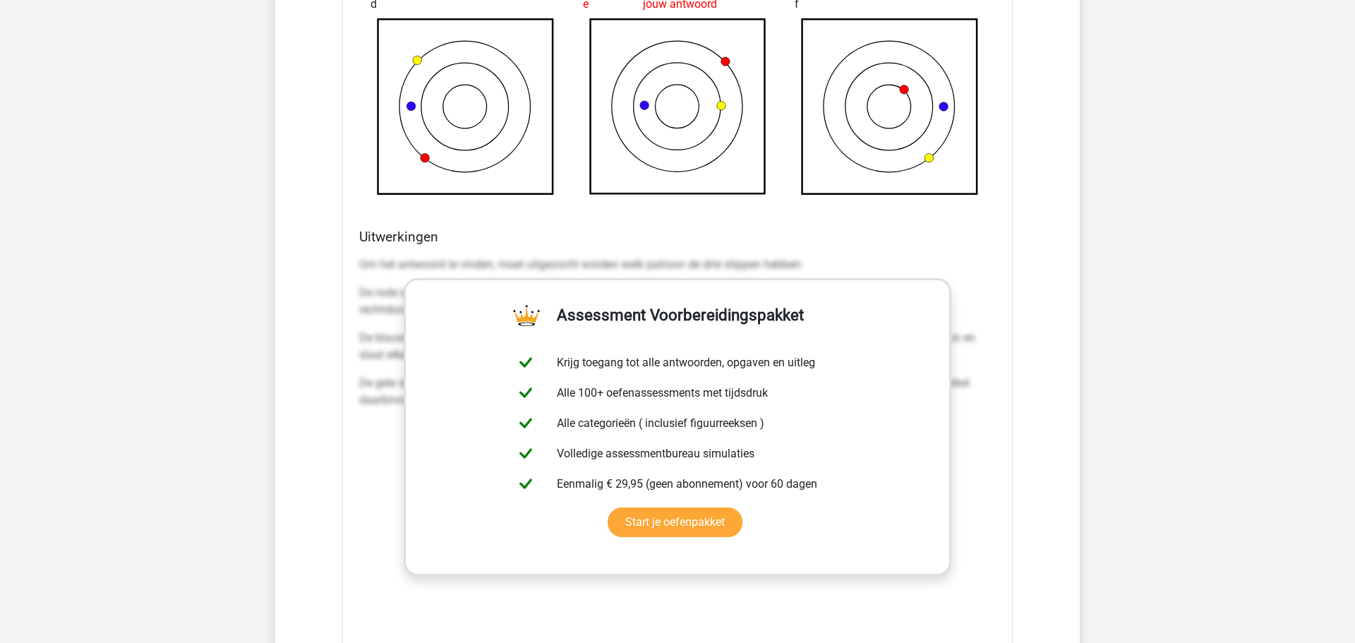
scroll to position [1872, 0]
